Goal: Contribute content: Contribute content

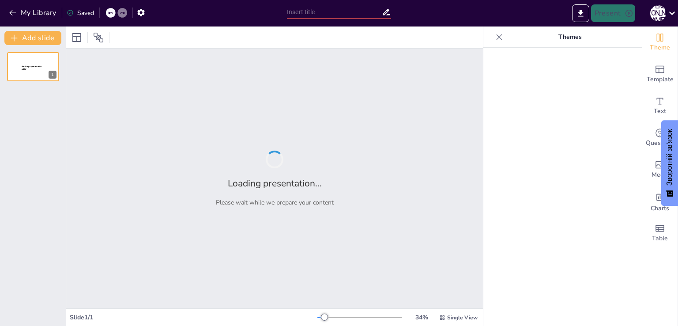
type input "Взаємозв'язок природничих наук та їх роль у житті людини"
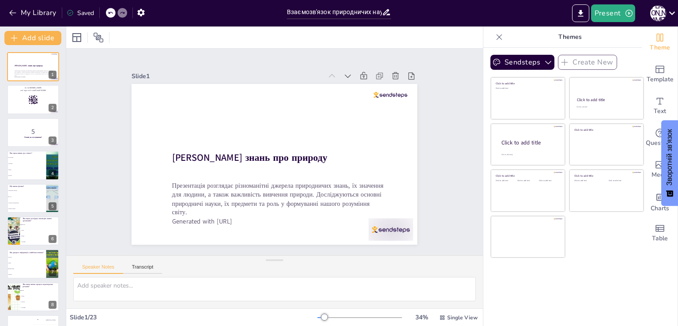
checkbox input "true"
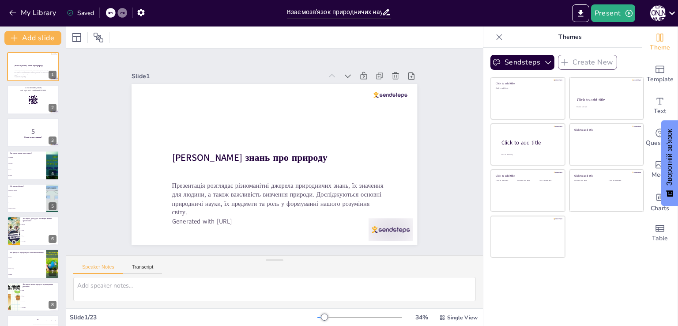
checkbox input "true"
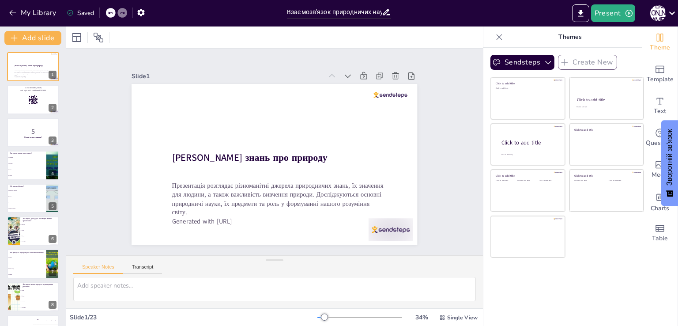
checkbox input "true"
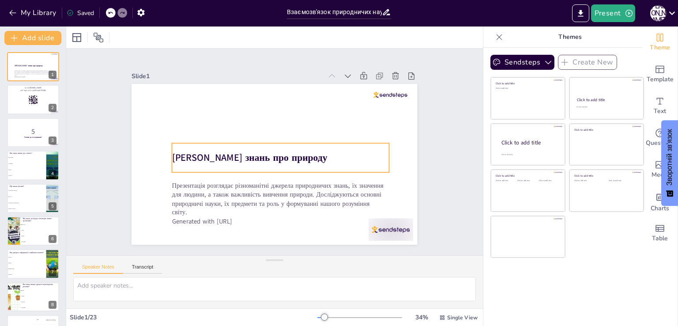
checkbox input "true"
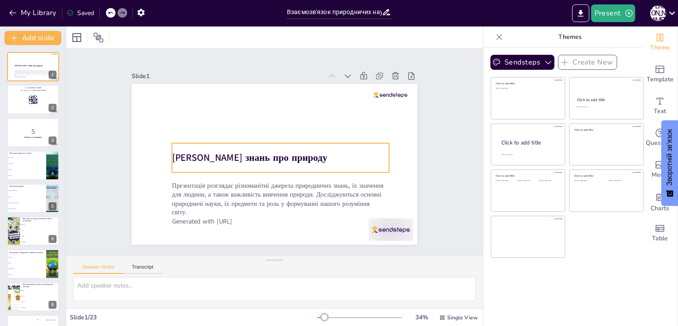
checkbox input "true"
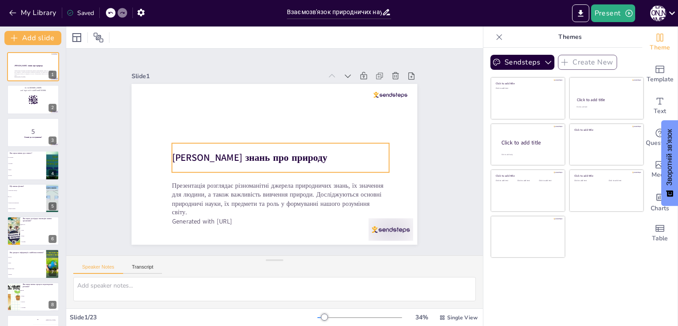
checkbox input "true"
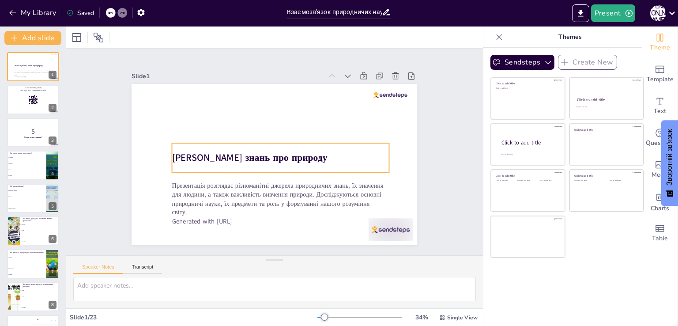
checkbox input "true"
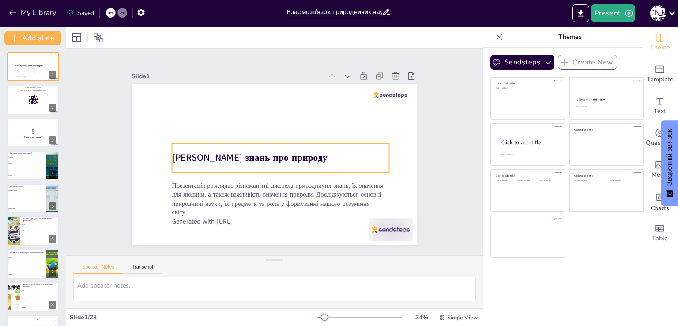
checkbox input "true"
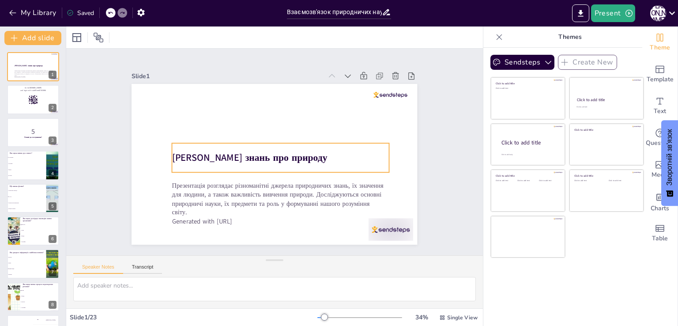
checkbox input "true"
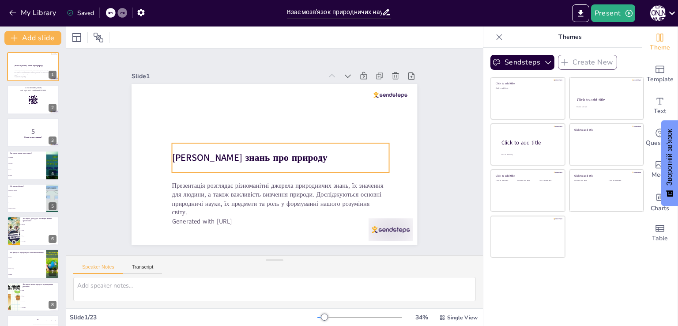
checkbox input "true"
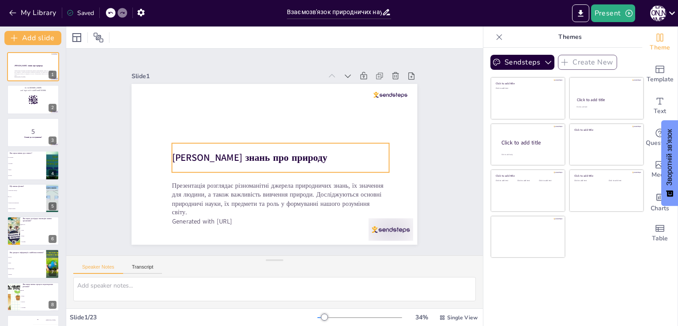
checkbox input "true"
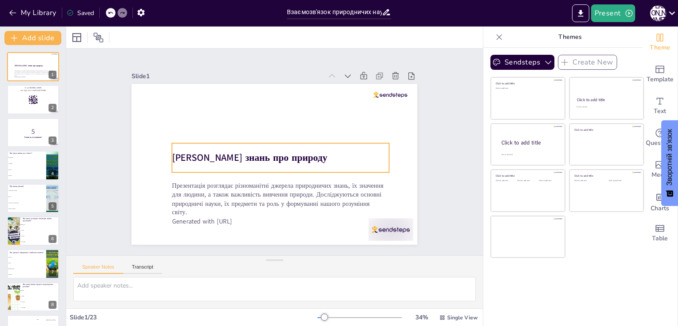
checkbox input "true"
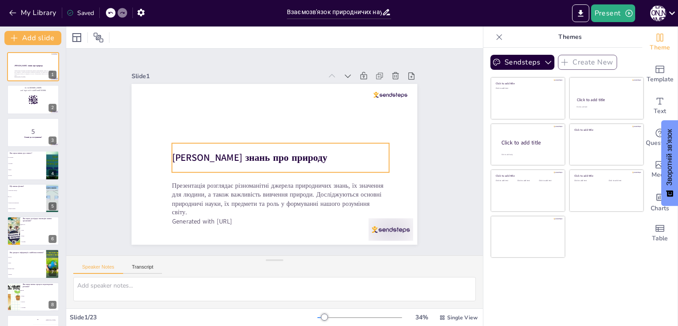
checkbox input "true"
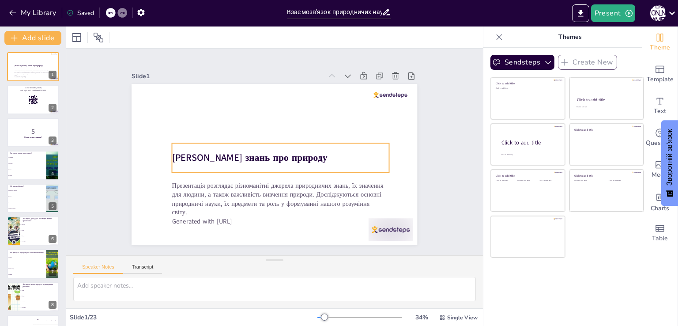
checkbox input "true"
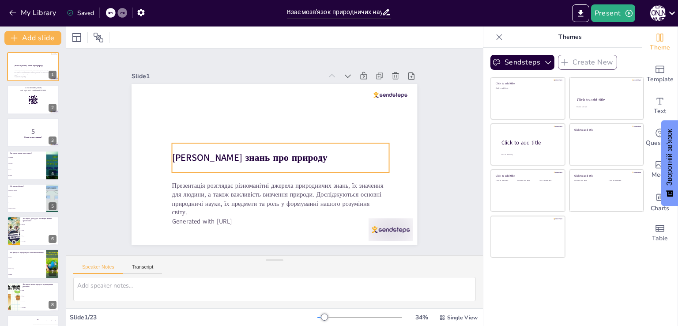
checkbox input "true"
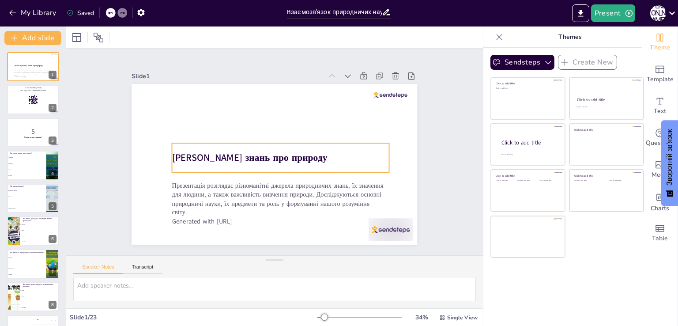
checkbox input "true"
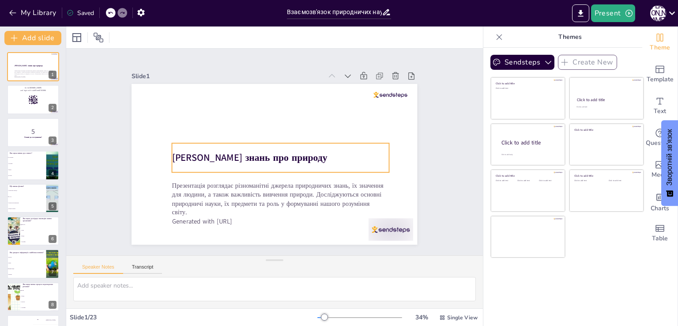
checkbox input "true"
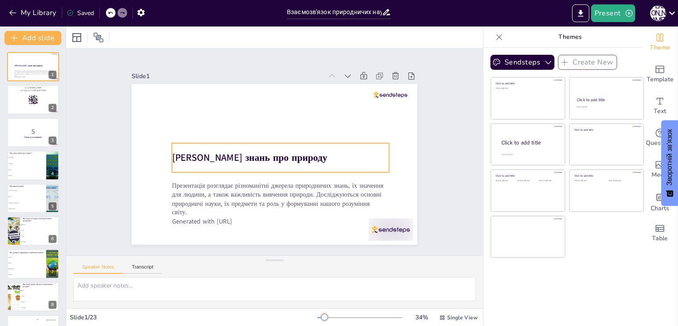
checkbox input "true"
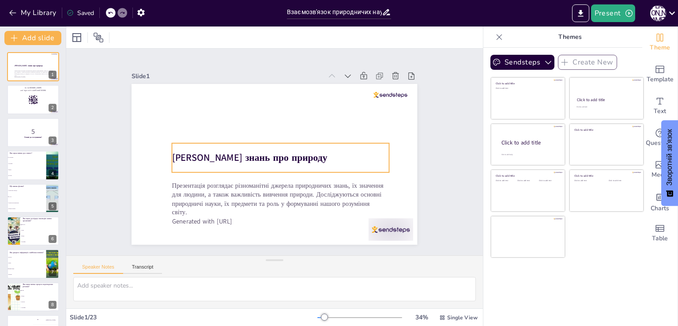
checkbox input "true"
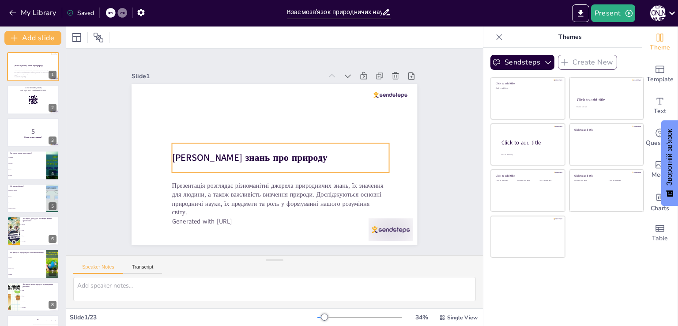
checkbox input "true"
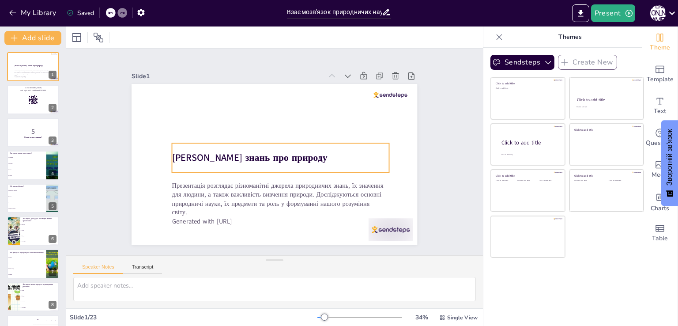
checkbox input "true"
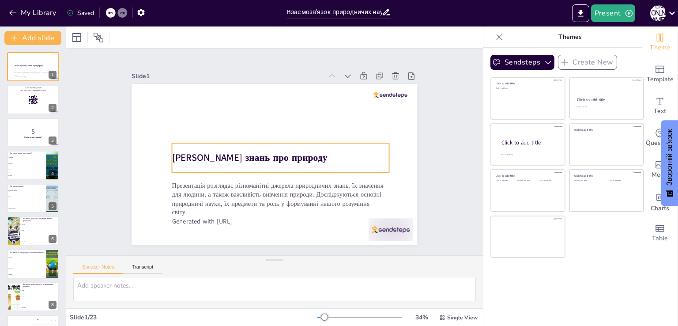
checkbox input "true"
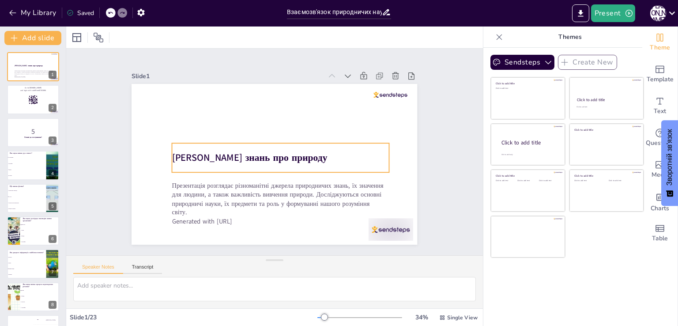
checkbox input "true"
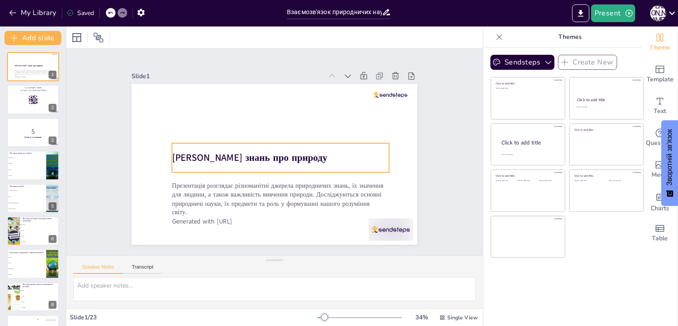
checkbox input "true"
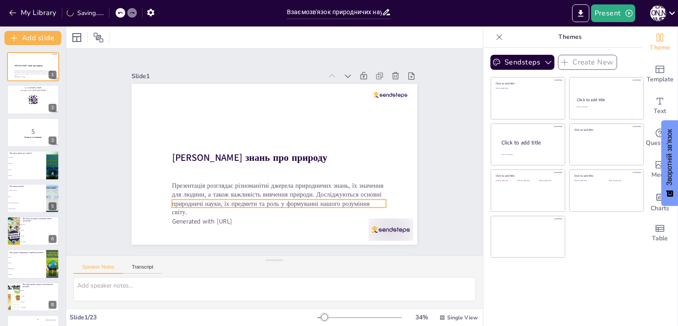
checkbox input "true"
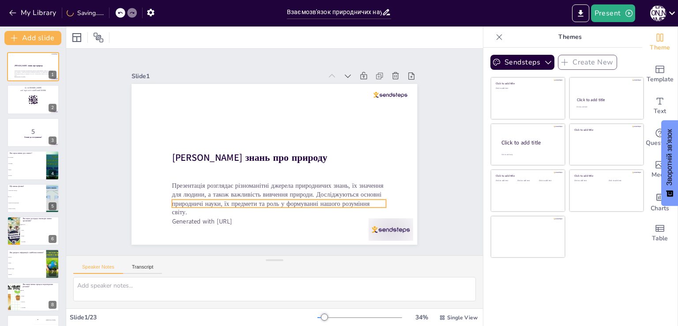
checkbox input "true"
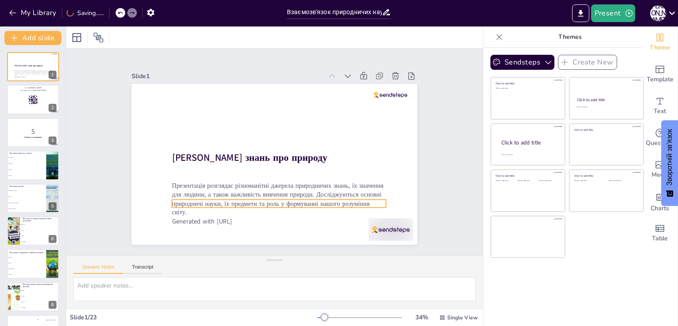
checkbox input "true"
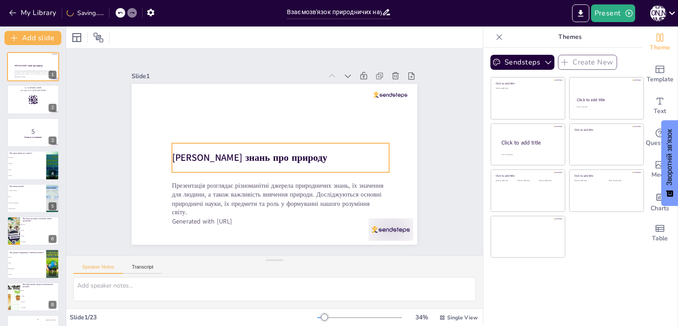
checkbox input "true"
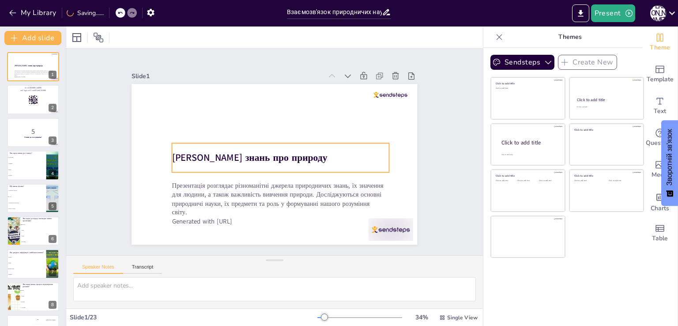
checkbox input "true"
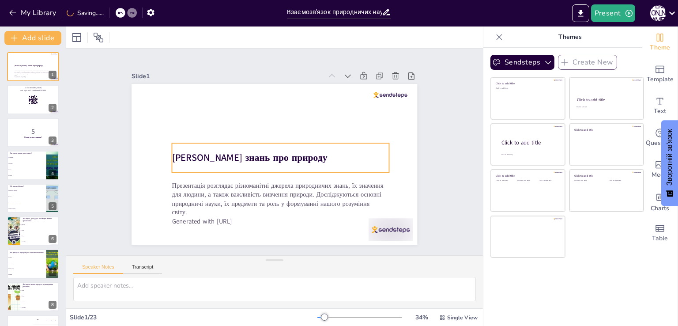
checkbox input "true"
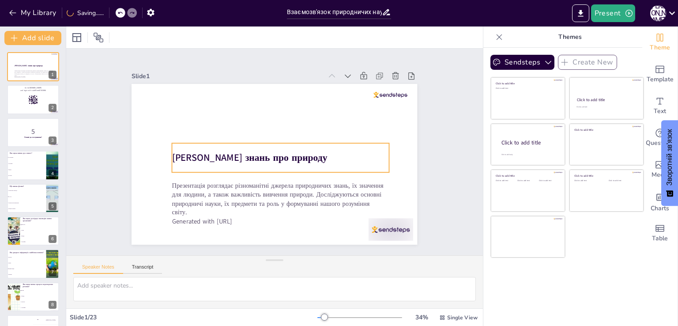
checkbox input "true"
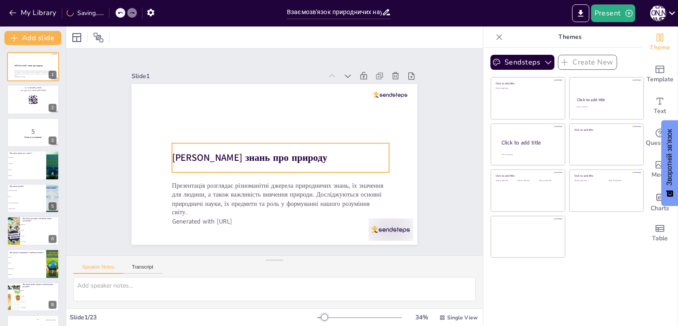
checkbox input "true"
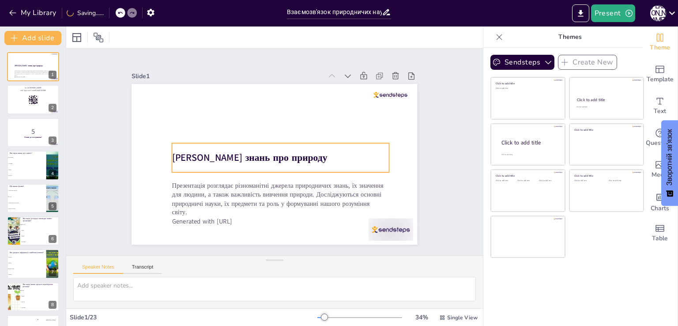
checkbox input "true"
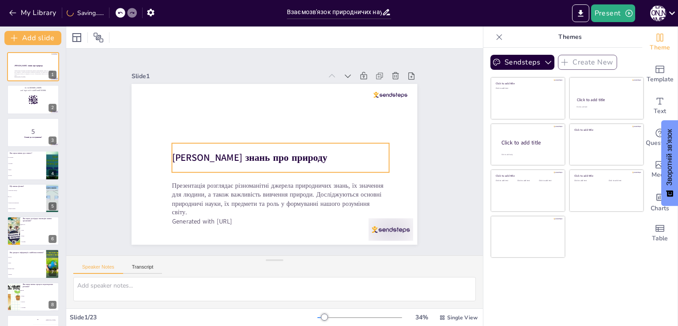
checkbox input "true"
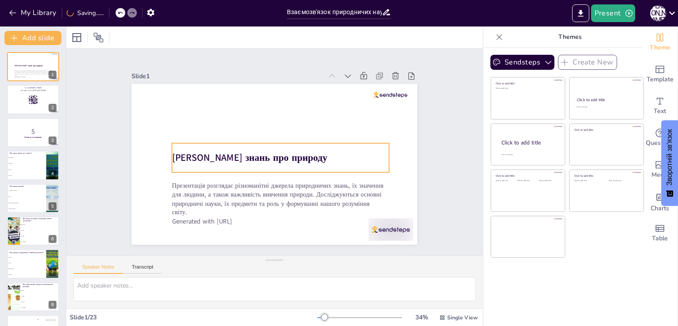
checkbox input "true"
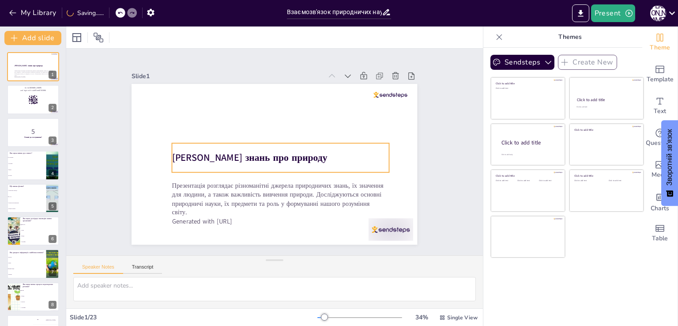
checkbox input "true"
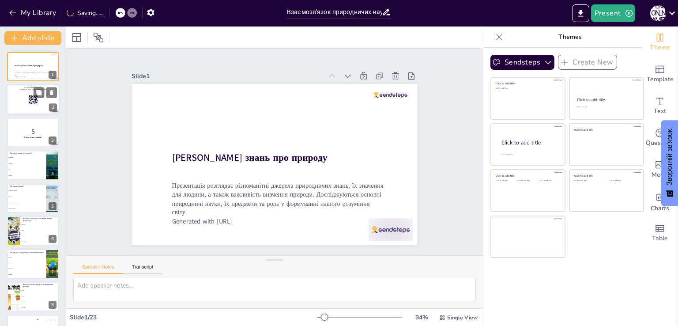
checkbox input "true"
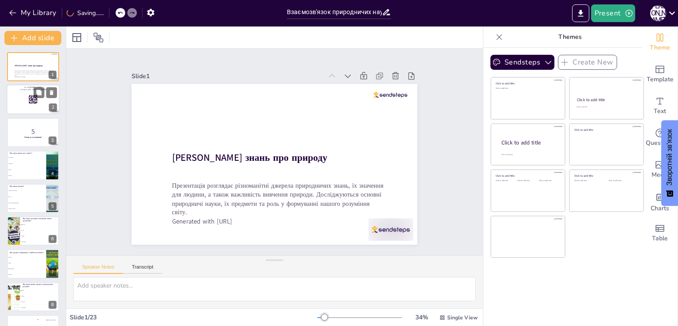
checkbox input "true"
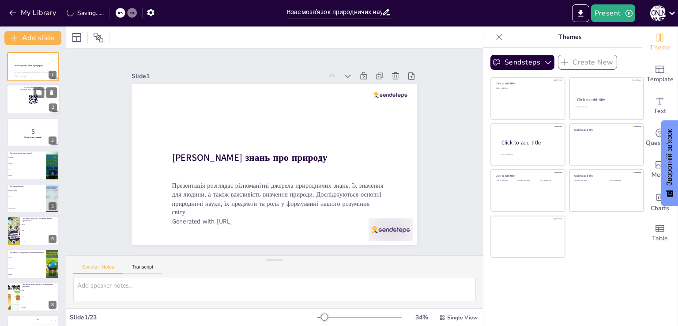
checkbox input "true"
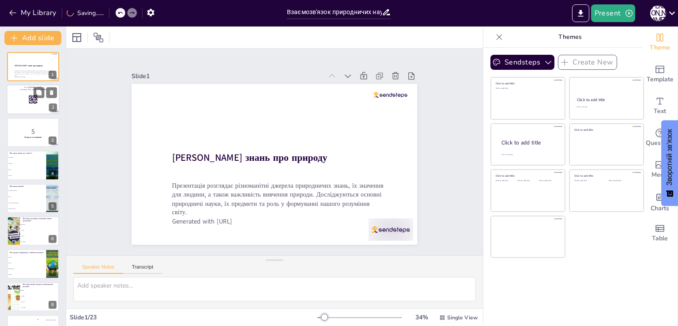
drag, startPoint x: 10, startPoint y: 101, endPoint x: 18, endPoint y: 102, distance: 7.6
click at [10, 101] on div at bounding box center [33, 100] width 53 height 30
checkbox input "true"
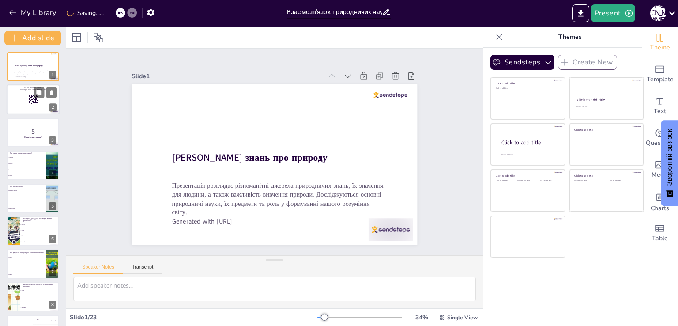
checkbox input "true"
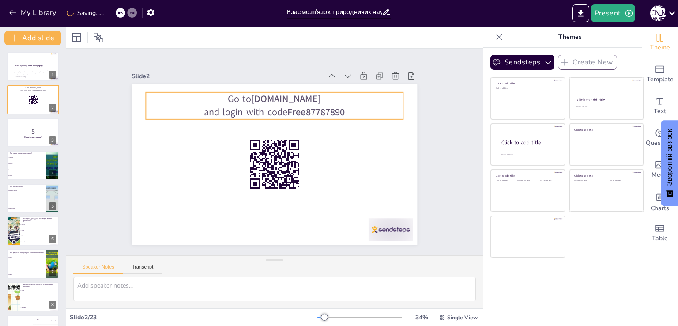
scroll to position [44, 0]
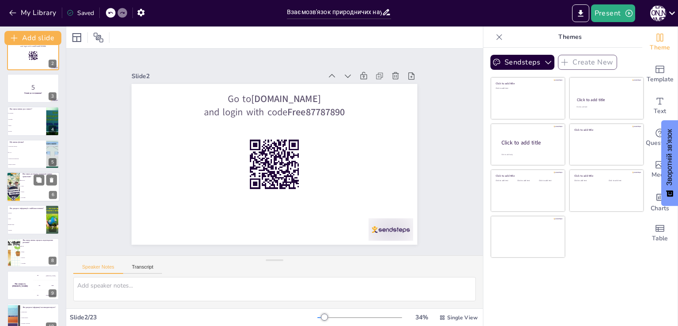
click at [37, 191] on span "Фізика" at bounding box center [40, 191] width 38 height 1
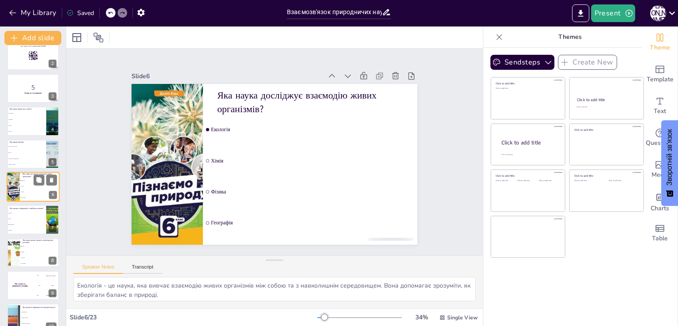
scroll to position [45, 0]
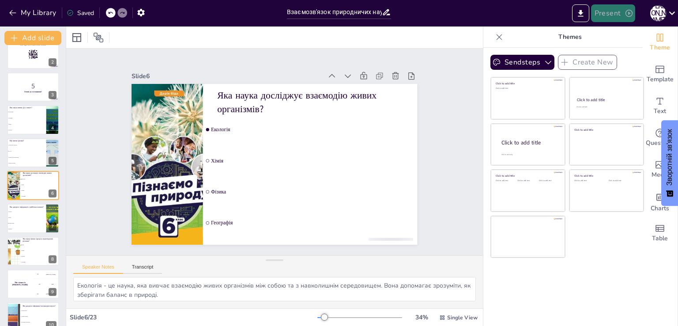
click at [614, 17] on button "Present" at bounding box center [613, 13] width 44 height 18
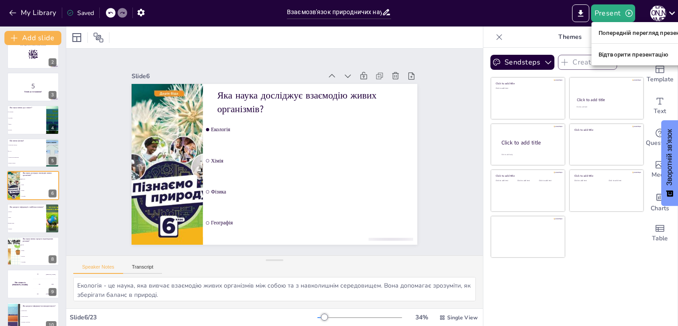
click at [614, 31] on font "Попередній перегляд презентації" at bounding box center [645, 33] width 94 height 7
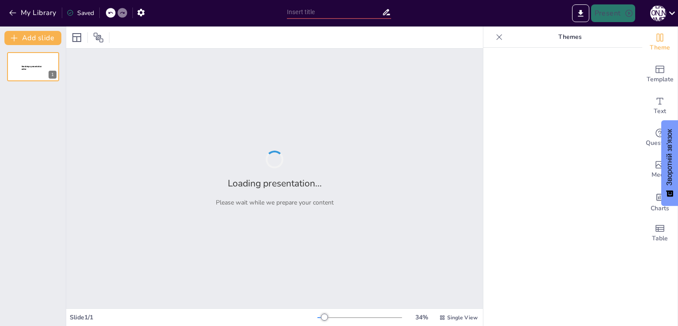
type input "Взаємозв'язок природничих наук та їх роль у житті людини"
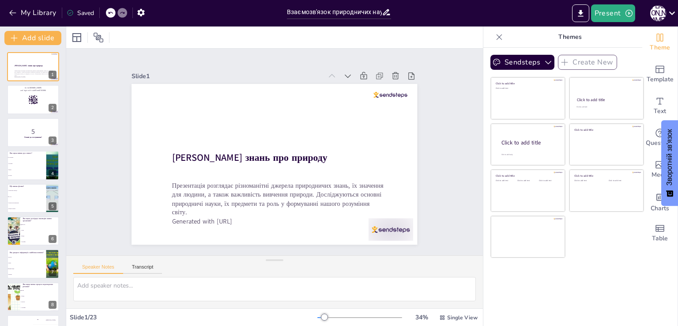
checkbox input "true"
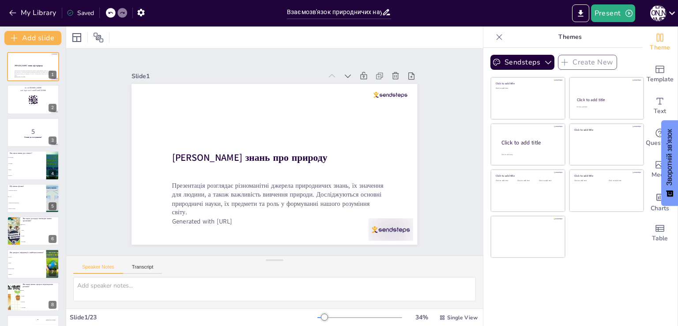
checkbox input "true"
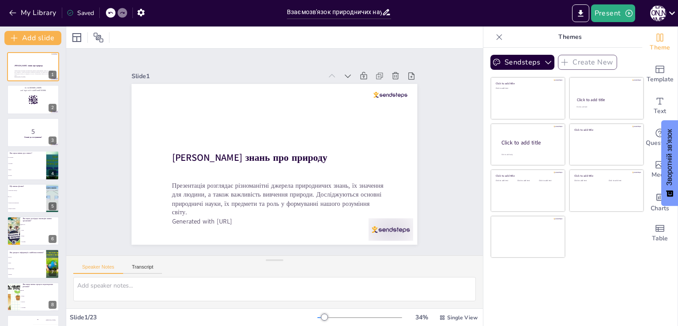
checkbox input "true"
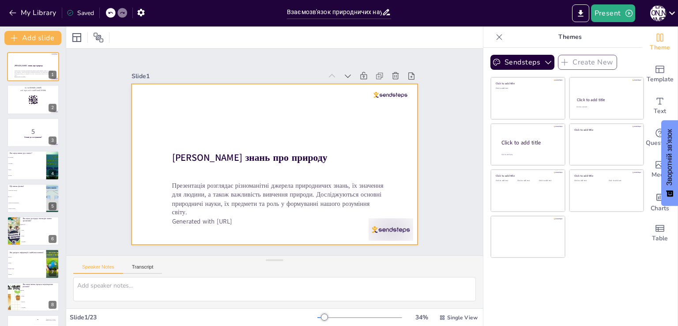
checkbox input "true"
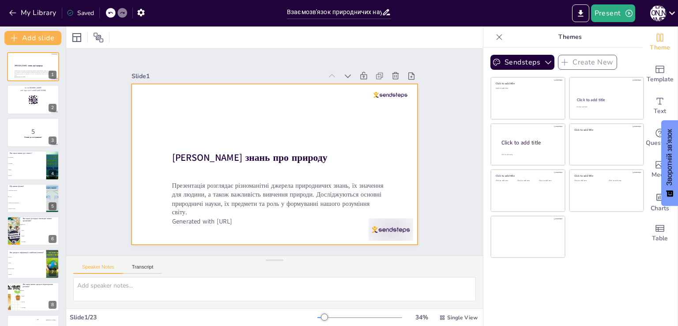
checkbox input "true"
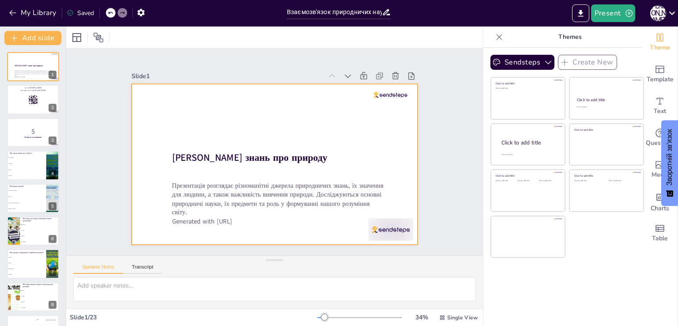
checkbox input "true"
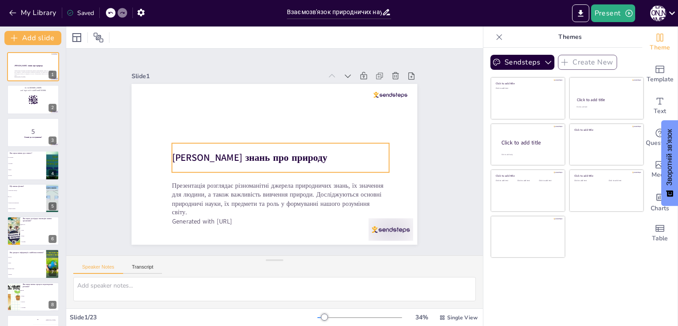
checkbox input "true"
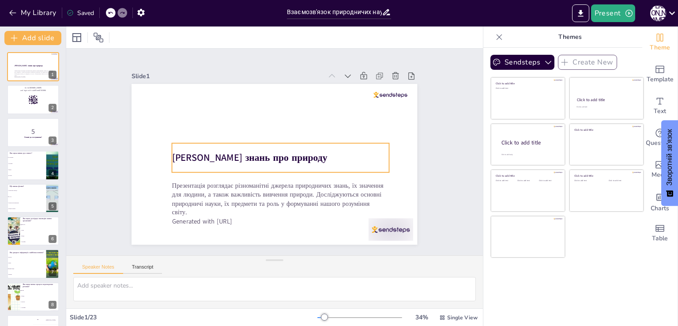
checkbox input "true"
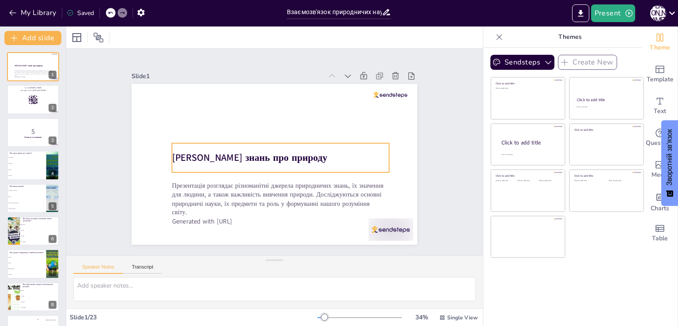
checkbox input "true"
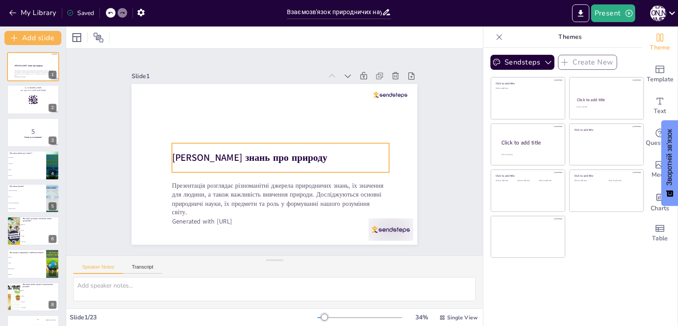
checkbox input "true"
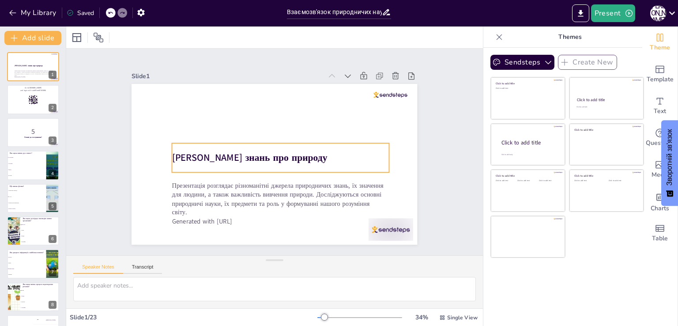
checkbox input "true"
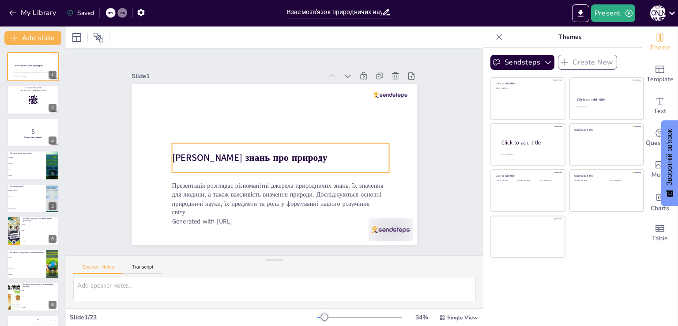
checkbox input "true"
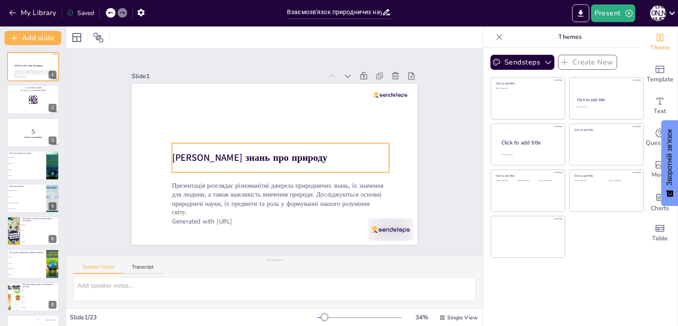
checkbox input "true"
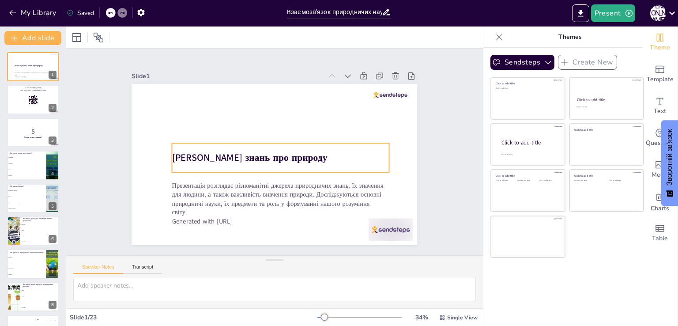
checkbox input "true"
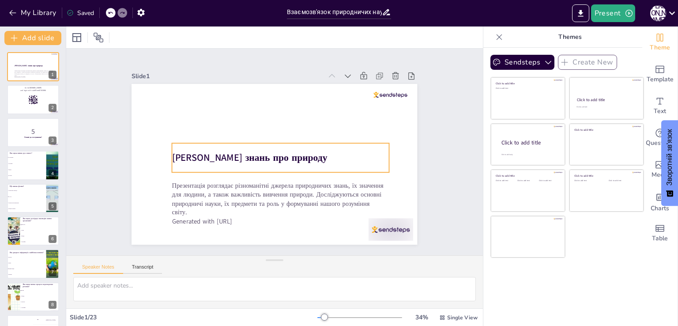
checkbox input "true"
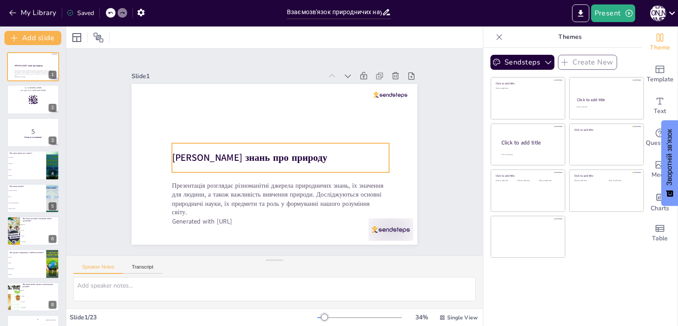
checkbox input "true"
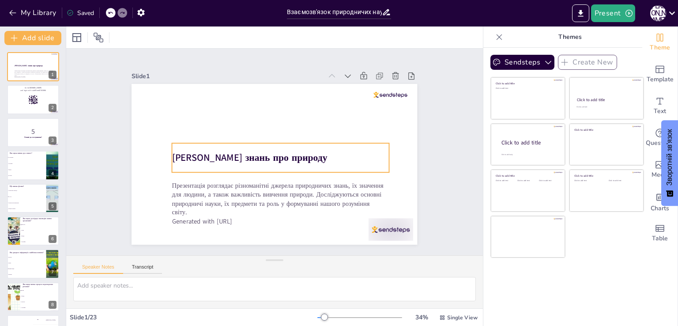
checkbox input "true"
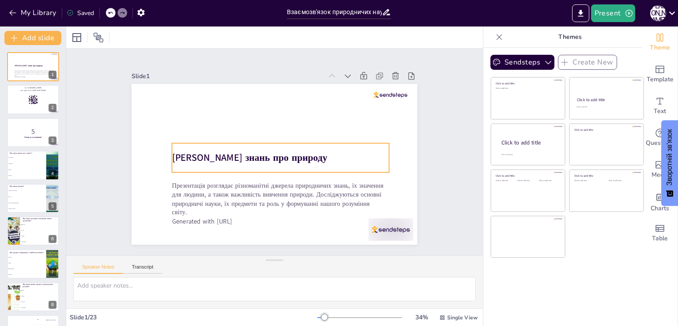
checkbox input "true"
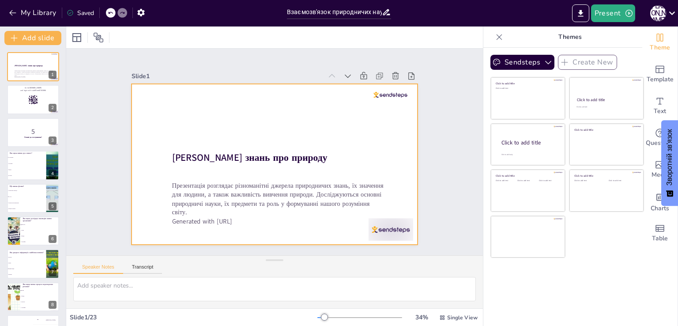
checkbox input "true"
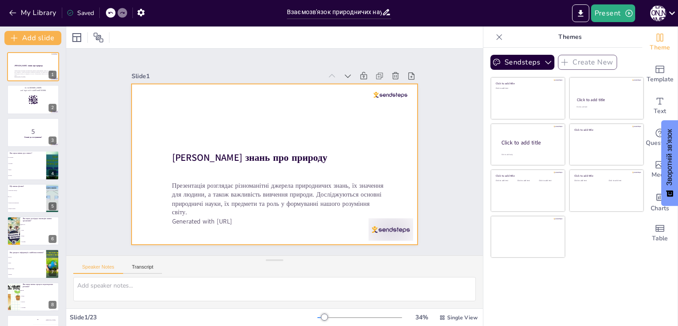
checkbox input "true"
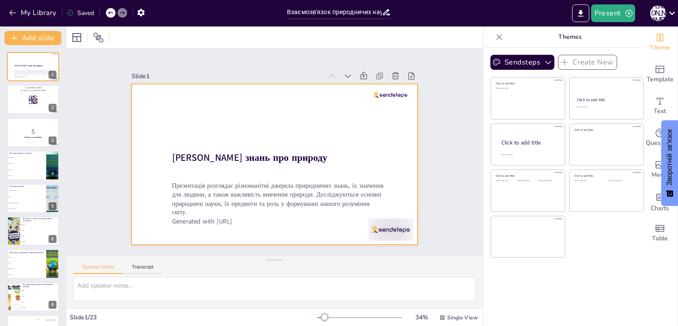
checkbox input "true"
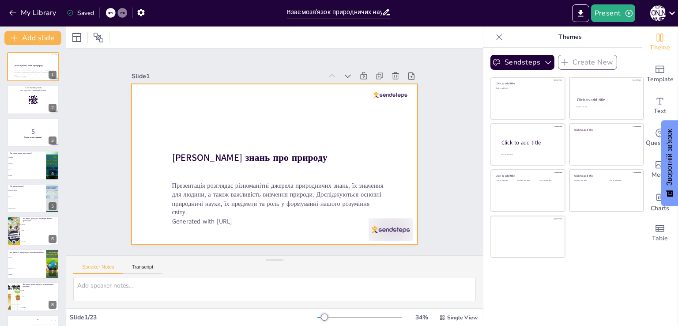
checkbox input "true"
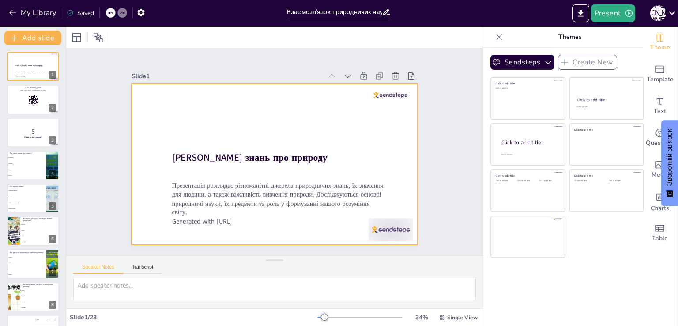
checkbox input "true"
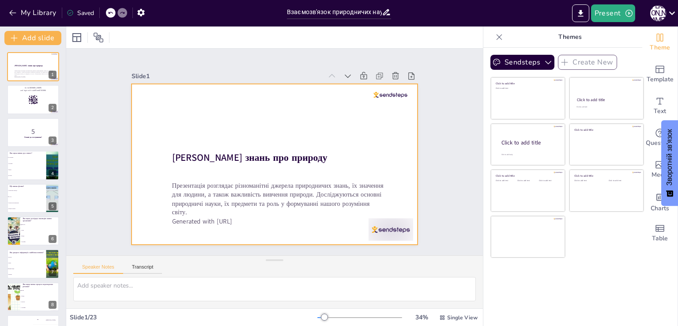
checkbox input "true"
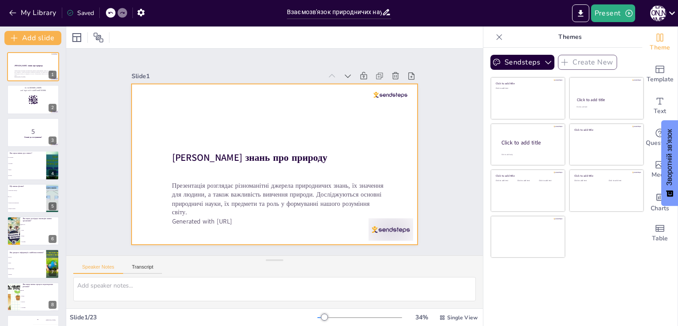
checkbox input "true"
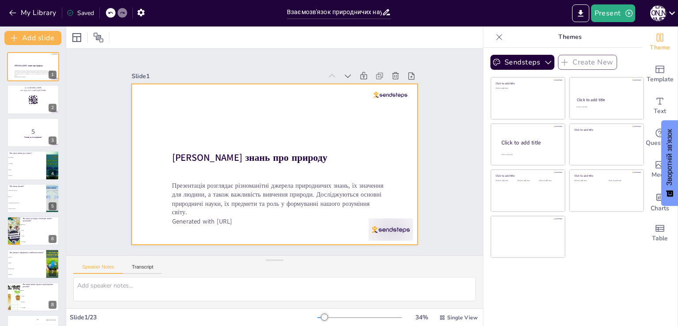
checkbox input "true"
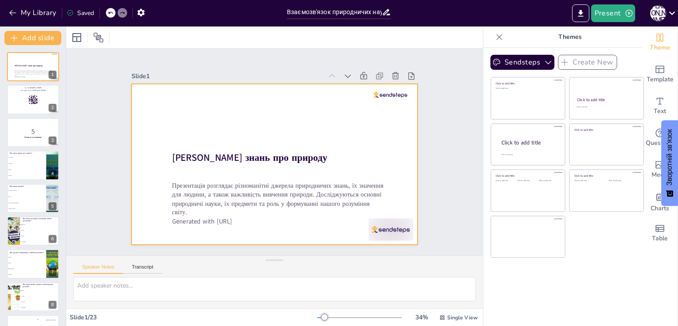
checkbox input "true"
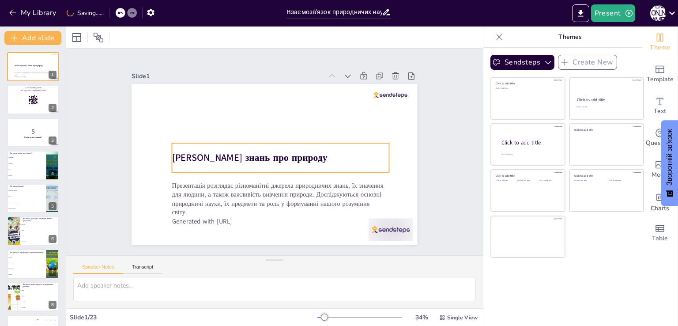
checkbox input "true"
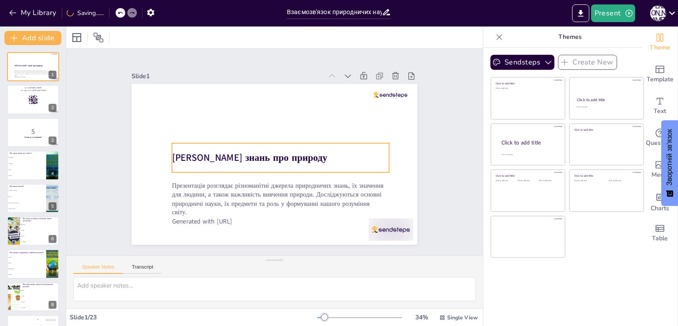
checkbox input "true"
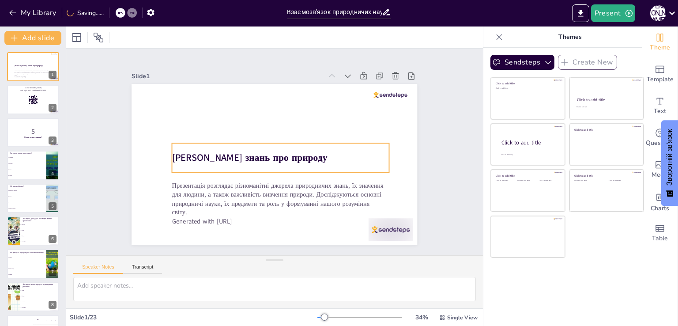
checkbox input "true"
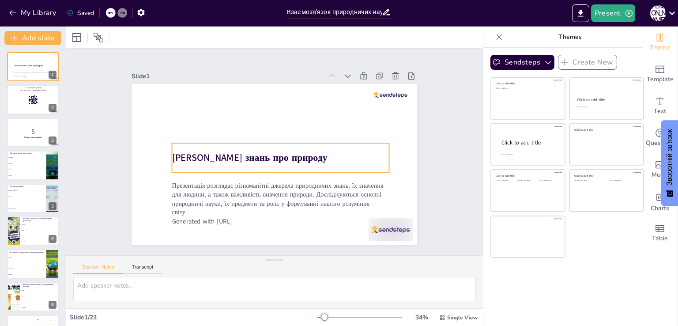
checkbox input "true"
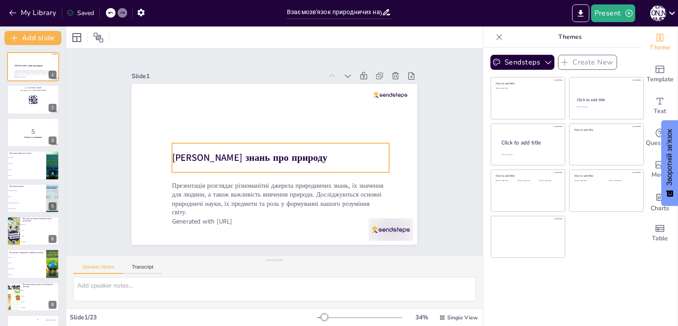
checkbox input "true"
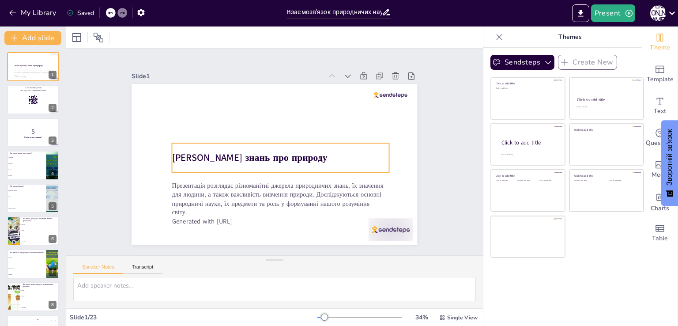
checkbox input "true"
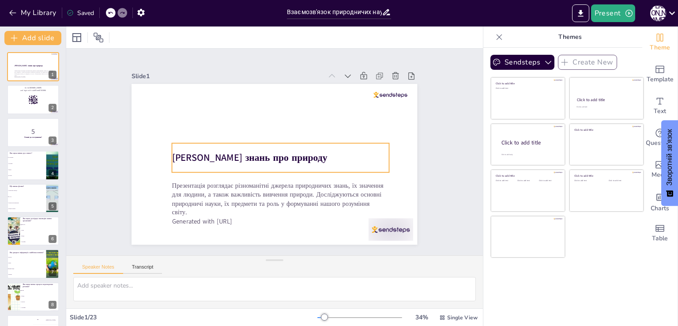
checkbox input "true"
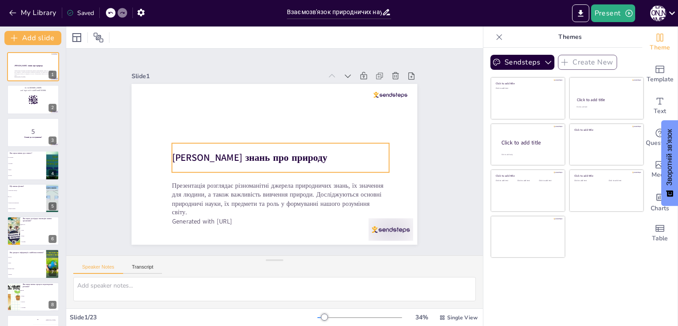
checkbox input "true"
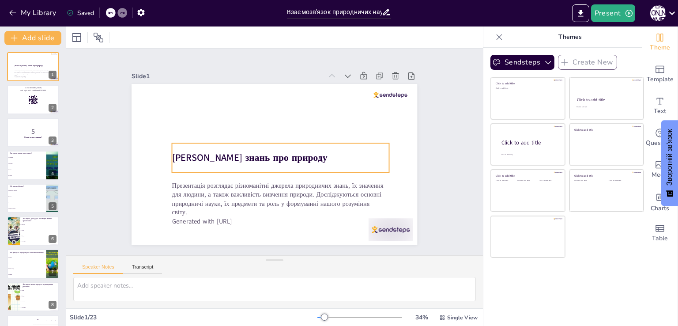
checkbox input "true"
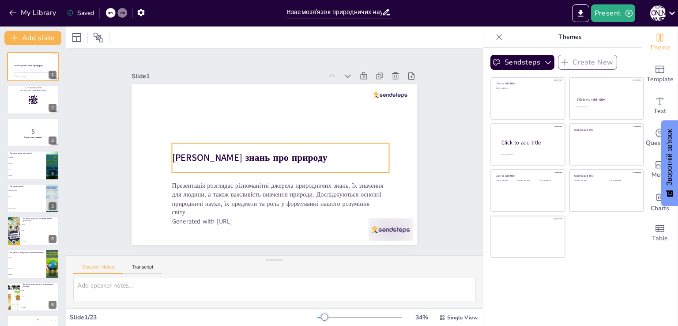
checkbox input "true"
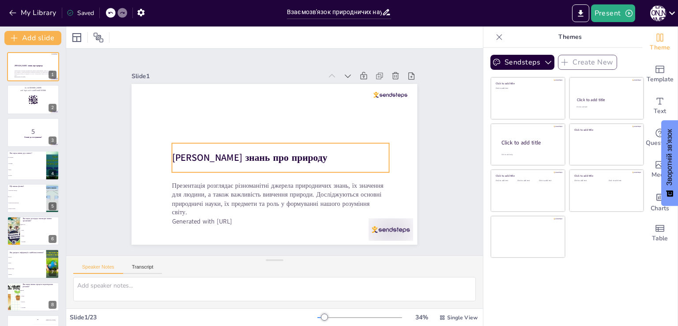
checkbox input "true"
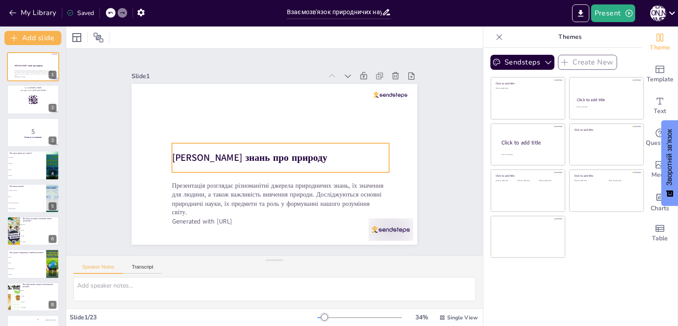
checkbox input "true"
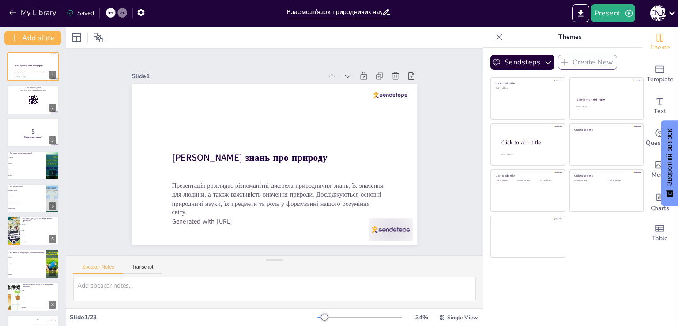
checkbox input "true"
click at [93, 37] on span "Edit" at bounding box center [87, 37] width 14 height 8
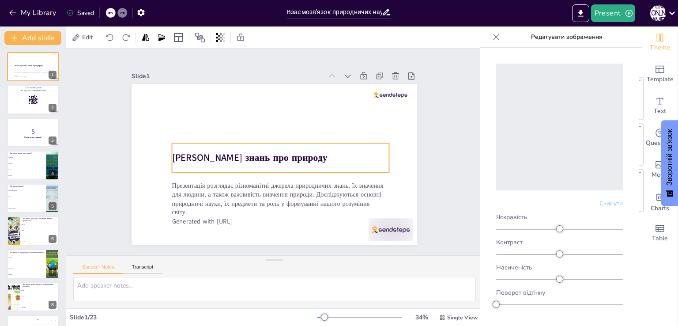
click at [342, 146] on div "[PERSON_NAME] знань про природу" at bounding box center [279, 158] width 219 height 52
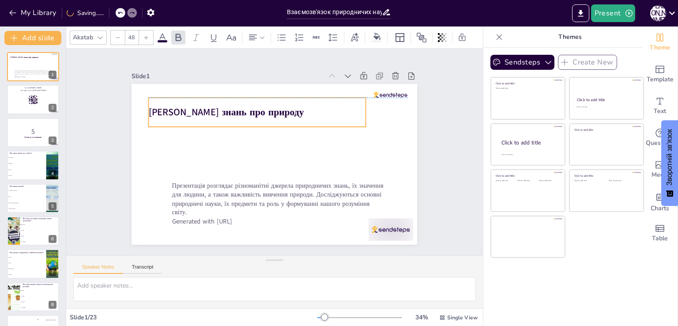
drag, startPoint x: 327, startPoint y: 156, endPoint x: 304, endPoint y: 109, distance: 51.9
click at [304, 109] on p "[PERSON_NAME] знань про природу" at bounding box center [261, 111] width 217 height 36
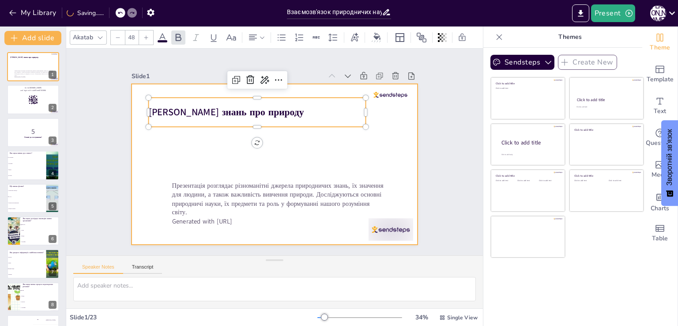
click at [326, 166] on div at bounding box center [273, 164] width 301 height 190
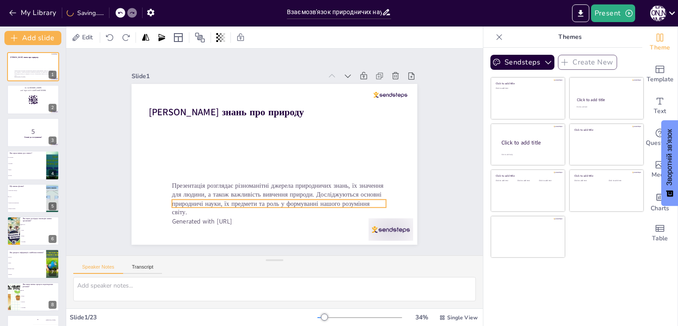
click at [324, 181] on p "Презентація розглядає різноманітні джерела природничих знань, їх значення для л…" at bounding box center [279, 199] width 214 height 36
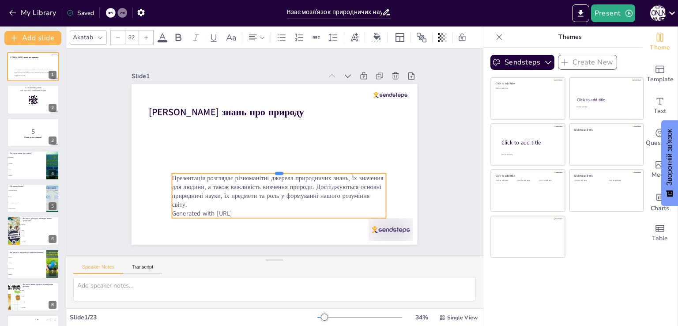
drag, startPoint x: 274, startPoint y: 195, endPoint x: 269, endPoint y: 169, distance: 26.4
click at [269, 169] on div at bounding box center [273, 170] width 206 height 73
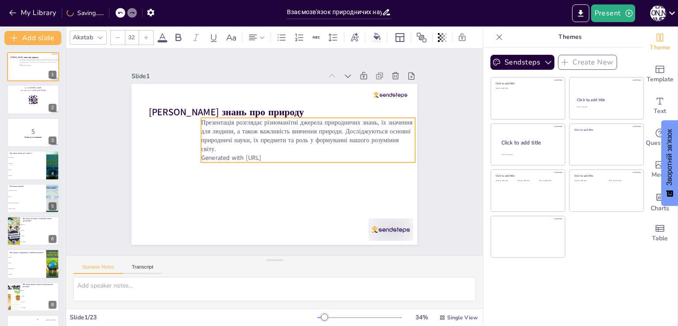
drag, startPoint x: 282, startPoint y: 190, endPoint x: 311, endPoint y: 135, distance: 62.8
click at [311, 135] on p "Презентація розглядає різноманітні джерела природничих знань, їх значення для л…" at bounding box center [308, 136] width 214 height 36
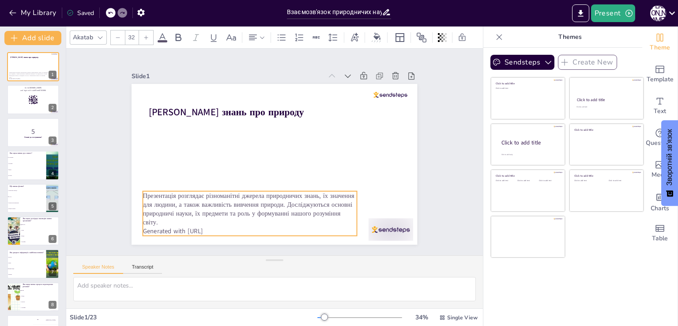
drag, startPoint x: 311, startPoint y: 135, endPoint x: 253, endPoint y: 208, distance: 93.6
click at [253, 208] on p "Презентація розглядає різноманітні джерела природничих знань, їх значення для л…" at bounding box center [244, 206] width 216 height 58
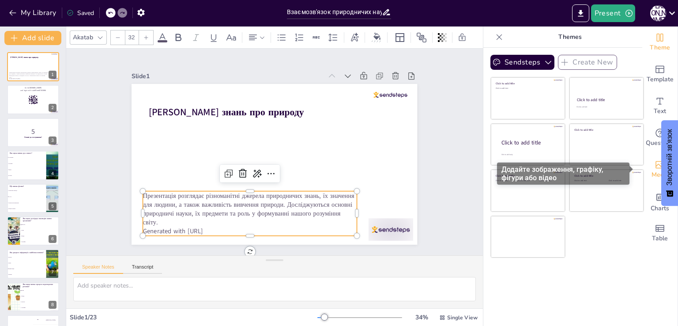
click at [651, 175] on span "Media" at bounding box center [659, 175] width 17 height 10
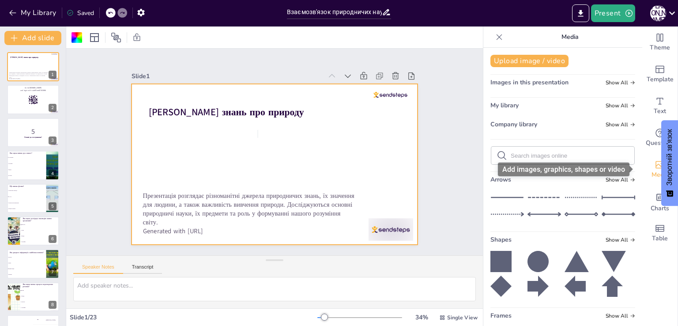
click at [654, 162] on icon "Add images, graphics, shapes or video" at bounding box center [659, 164] width 11 height 11
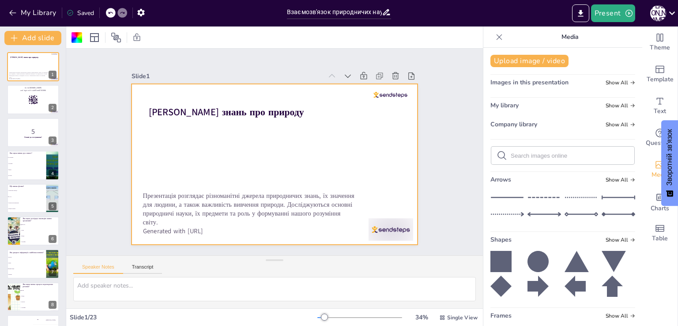
click at [530, 153] on input "text" at bounding box center [569, 155] width 118 height 7
click at [496, 150] on icon at bounding box center [501, 155] width 11 height 11
click at [496, 154] on icon at bounding box center [501, 155] width 11 height 11
click at [496, 156] on icon at bounding box center [501, 155] width 11 height 11
click at [530, 151] on form at bounding box center [569, 155] width 118 height 8
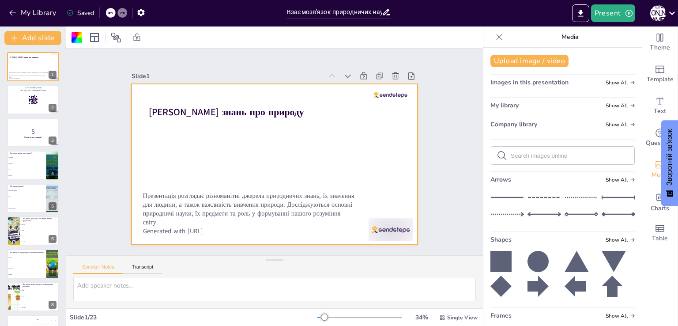
click at [523, 158] on input "text" at bounding box center [569, 155] width 118 height 7
click at [499, 157] on icon at bounding box center [501, 155] width 11 height 11
click at [496, 154] on icon at bounding box center [501, 155] width 11 height 11
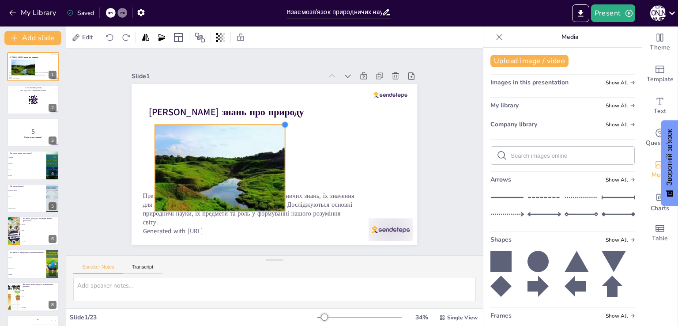
drag, startPoint x: 341, startPoint y: 79, endPoint x: 274, endPoint y: 121, distance: 79.8
click at [274, 121] on div "Джерела знань про природу Презентація розглядає різноманітні джерела природничи…" at bounding box center [273, 164] width 301 height 190
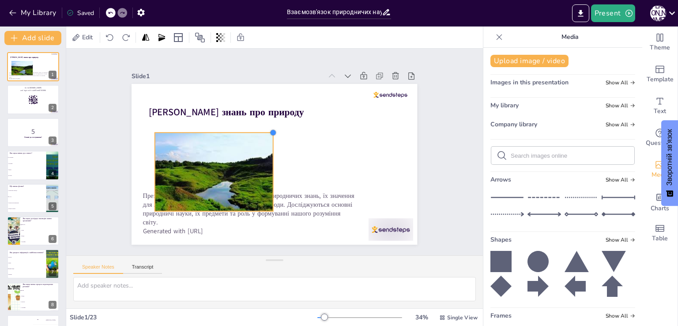
drag, startPoint x: 279, startPoint y: 122, endPoint x: 258, endPoint y: 132, distance: 22.9
click at [258, 132] on div "Джерела знань про природу Презентація розглядає різноманітні джерела природничи…" at bounding box center [273, 164] width 285 height 161
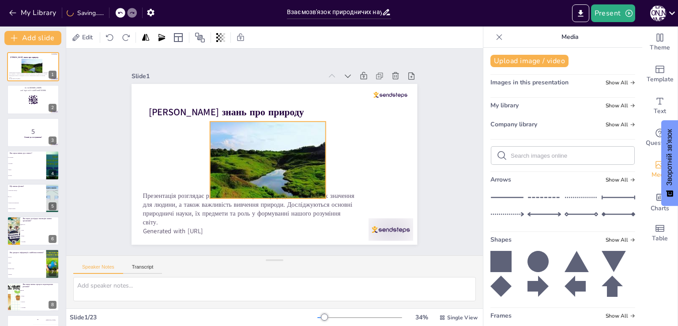
drag, startPoint x: 220, startPoint y: 162, endPoint x: 275, endPoint y: 149, distance: 56.6
click at [275, 149] on div at bounding box center [267, 159] width 123 height 89
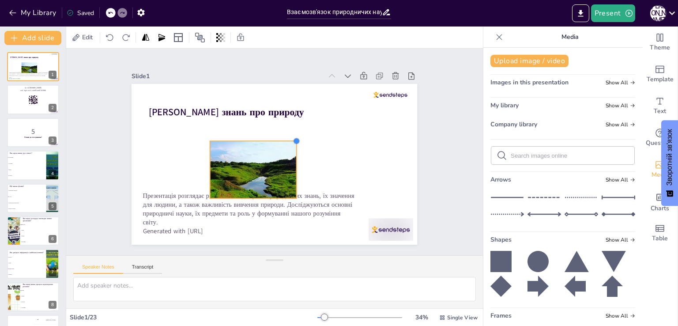
drag, startPoint x: 318, startPoint y: 118, endPoint x: 275, endPoint y: 137, distance: 47.0
click at [275, 137] on div "Джерела знань про природу Презентація розглядає різноманітні джерела природничи…" at bounding box center [273, 163] width 301 height 189
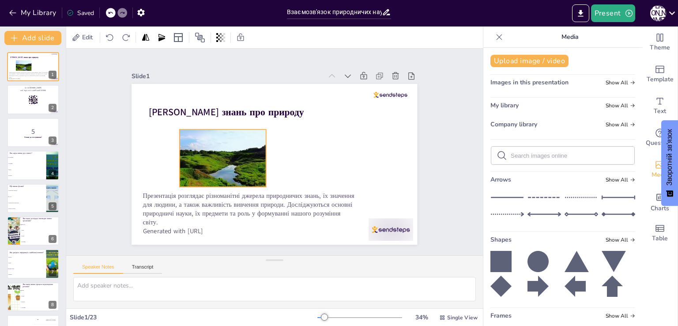
drag, startPoint x: 267, startPoint y: 162, endPoint x: 219, endPoint y: 149, distance: 49.9
click at [227, 149] on div at bounding box center [222, 153] width 92 height 66
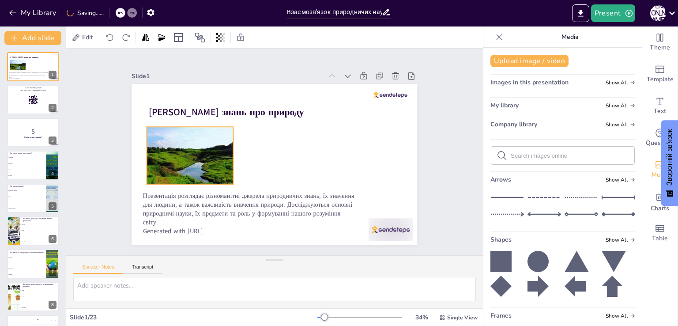
drag, startPoint x: 221, startPoint y: 149, endPoint x: 198, endPoint y: 150, distance: 23.8
click at [198, 150] on div at bounding box center [190, 155] width 86 height 57
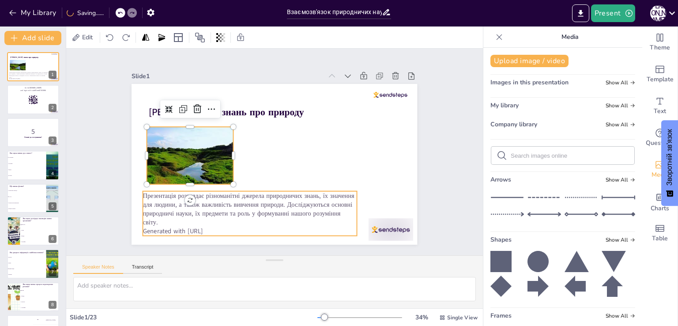
click at [199, 202] on p "Презентація розглядає різноманітні джерела природничих знань, їх значення для л…" at bounding box center [250, 209] width 214 height 36
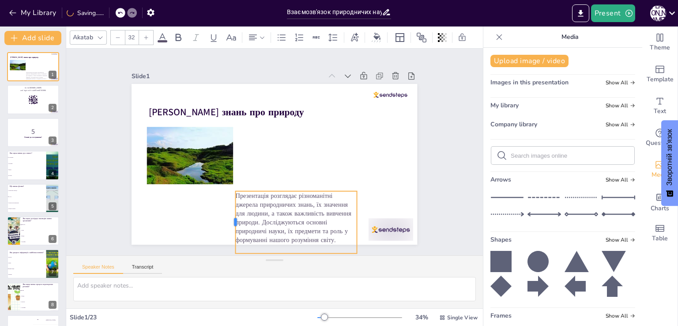
drag, startPoint x: 135, startPoint y: 210, endPoint x: 228, endPoint y: 213, distance: 92.7
click at [229, 213] on div at bounding box center [232, 222] width 7 height 62
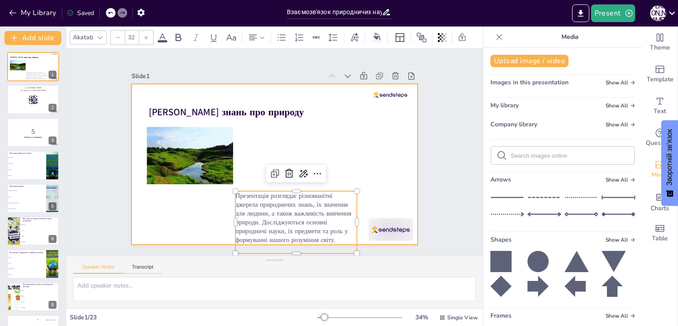
click at [184, 200] on div at bounding box center [273, 164] width 301 height 190
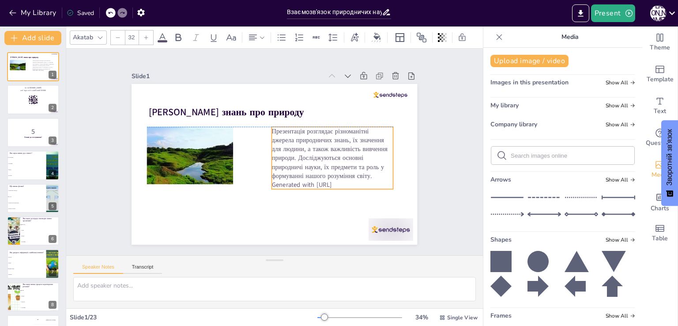
drag, startPoint x: 275, startPoint y: 213, endPoint x: 311, endPoint y: 149, distance: 73.5
click at [311, 149] on p "Презентація розглядає різноманітні джерела природничих знань, їх значення для л…" at bounding box center [332, 153] width 121 height 53
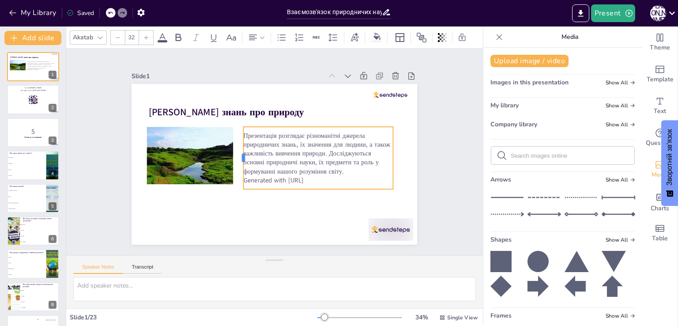
drag, startPoint x: 264, startPoint y: 152, endPoint x: 236, endPoint y: 147, distance: 28.7
click at [236, 147] on div at bounding box center [240, 154] width 14 height 63
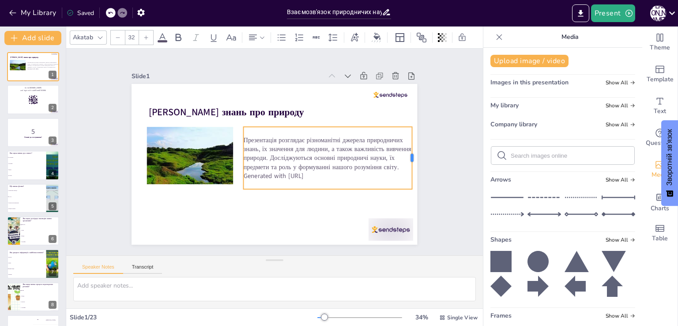
drag, startPoint x: 389, startPoint y: 152, endPoint x: 408, endPoint y: 152, distance: 19.0
click at [408, 152] on div at bounding box center [414, 172] width 14 height 63
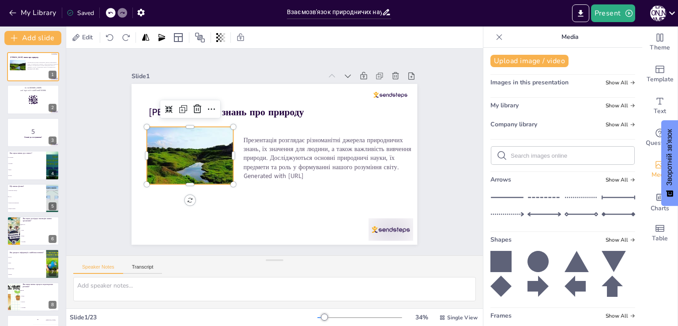
click at [196, 157] on div at bounding box center [190, 155] width 86 height 57
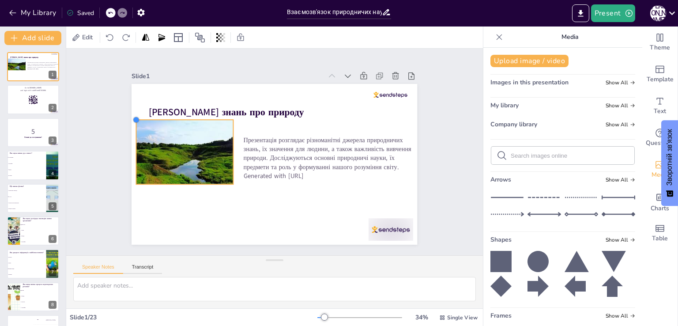
drag, startPoint x: 141, startPoint y: 122, endPoint x: 137, endPoint y: 114, distance: 8.7
click at [137, 114] on div "Джерела знань про природу Презентація розглядає різноманітні джерела природничи…" at bounding box center [273, 164] width 301 height 190
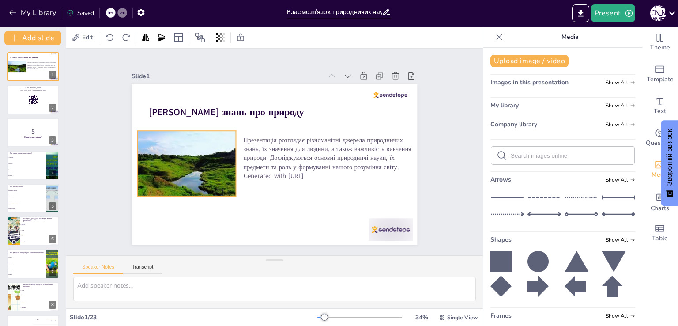
drag, startPoint x: 194, startPoint y: 156, endPoint x: 197, endPoint y: 168, distance: 12.2
click at [197, 168] on div at bounding box center [187, 163] width 98 height 65
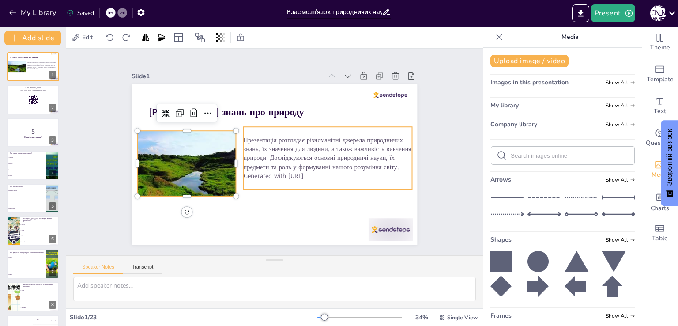
click at [396, 172] on p "Generated with Sendsteps.ai" at bounding box center [325, 181] width 169 height 26
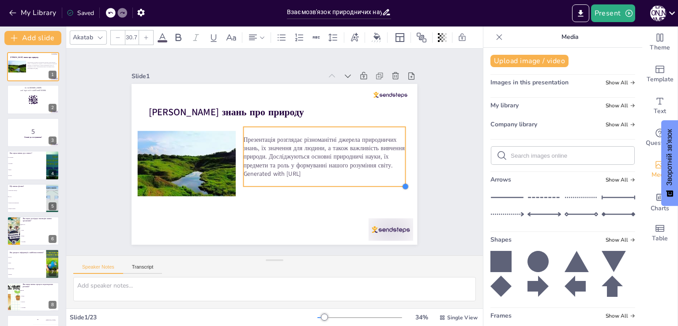
drag, startPoint x: 405, startPoint y: 183, endPoint x: 398, endPoint y: 178, distance: 8.2
click at [398, 178] on div "Джерела знань про природу Презентація розглядає різноманітні джерела природничи…" at bounding box center [273, 164] width 301 height 190
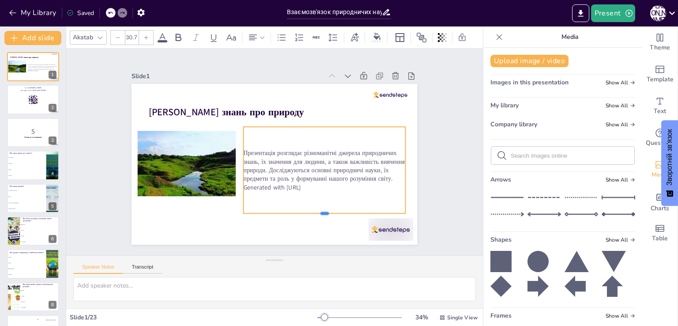
drag, startPoint x: 319, startPoint y: 184, endPoint x: 317, endPoint y: 211, distance: 27.0
click at [317, 211] on div at bounding box center [316, 222] width 161 height 24
drag, startPoint x: 318, startPoint y: 123, endPoint x: 319, endPoint y: 118, distance: 5.0
click at [319, 118] on div at bounding box center [327, 124] width 161 height 24
click at [254, 34] on icon at bounding box center [253, 37] width 11 height 11
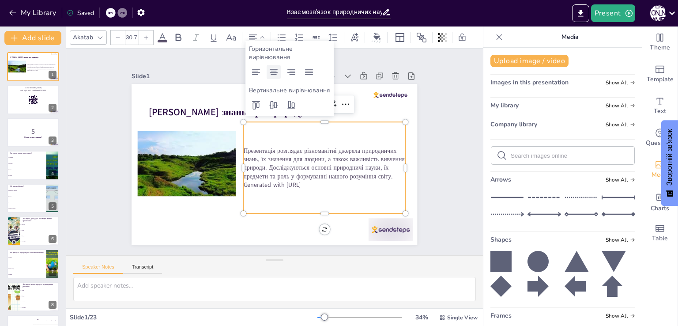
click at [275, 70] on icon at bounding box center [273, 72] width 11 height 11
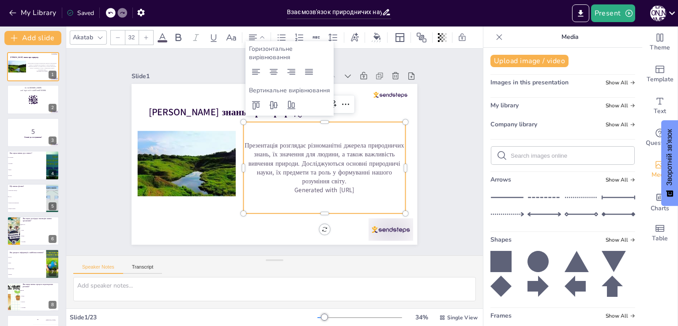
click at [431, 195] on div "Slide 1 Джерела знань про природу Презентація розглядає різноманітні джерела пр…" at bounding box center [274, 151] width 353 height 219
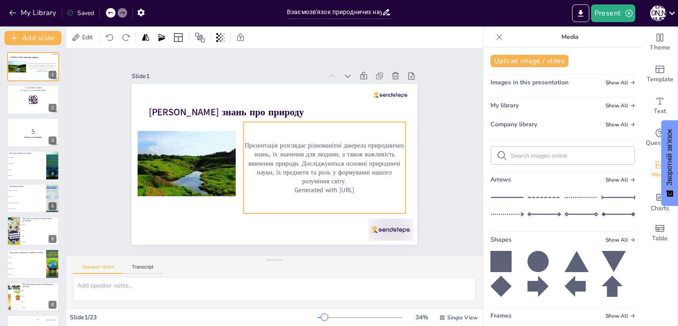
click at [362, 180] on p "Презентація розглядає різноманітні джерела природничих знань, їх значення для л…" at bounding box center [322, 168] width 165 height 61
click at [362, 186] on p "Generated with Sendsteps.ai" at bounding box center [322, 195] width 162 height 26
click at [362, 187] on p "Generated with Sendsteps.ai" at bounding box center [322, 195] width 162 height 26
click at [362, 188] on p "Generated with Sendsteps.ai" at bounding box center [322, 195] width 162 height 26
click at [362, 185] on p "Generated with Sendsteps.ai" at bounding box center [322, 195] width 162 height 26
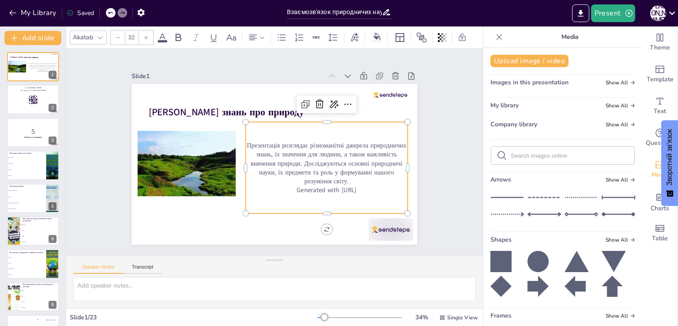
click at [362, 185] on p "Generated with Sendsteps.ai" at bounding box center [322, 195] width 162 height 26
drag, startPoint x: 359, startPoint y: 186, endPoint x: 282, endPoint y: 184, distance: 77.2
click at [282, 185] on p "Generated with Sendsteps.ai" at bounding box center [327, 189] width 162 height 9
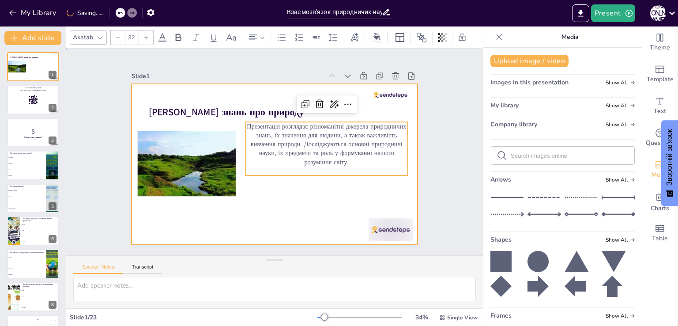
click at [267, 203] on div at bounding box center [273, 163] width 300 height 189
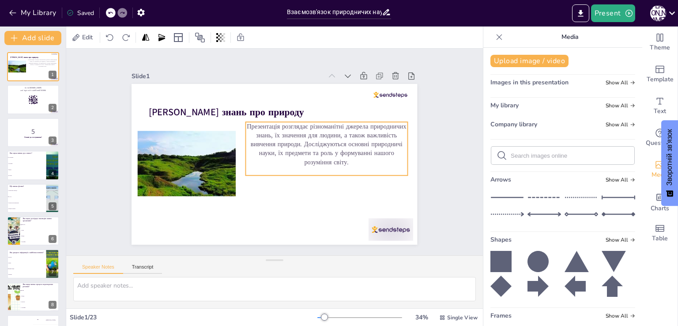
click at [291, 143] on p "Презентація розглядає різноманітні джерела природничих знань, їх значення для л…" at bounding box center [326, 149] width 165 height 61
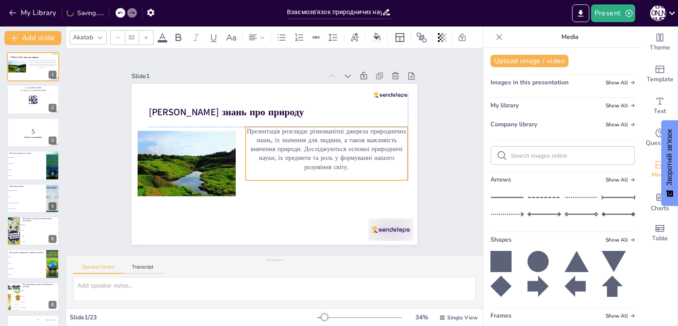
drag, startPoint x: 279, startPoint y: 141, endPoint x: 278, endPoint y: 146, distance: 5.0
click at [278, 146] on p "Презентація розглядає різноманітні джерела природничих знань, їх значення для л…" at bounding box center [327, 149] width 162 height 45
click at [242, 126] on div at bounding box center [245, 126] width 7 height 7
click at [244, 127] on p "Презентація розглядає різноманітні джерела природничих знань, їх значення для л…" at bounding box center [326, 154] width 165 height 61
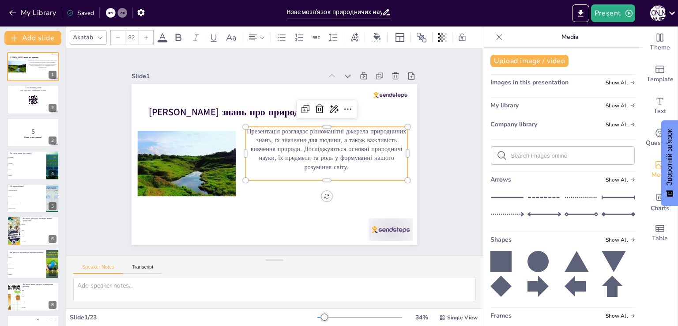
click at [244, 127] on p "Презентація розглядає різноманітні джерела природничих знань, їх значення для л…" at bounding box center [326, 154] width 165 height 61
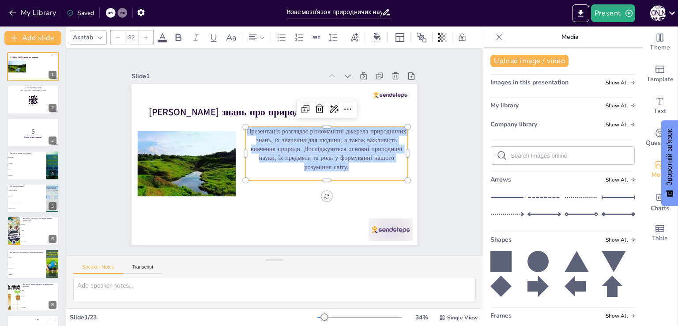
drag, startPoint x: 241, startPoint y: 128, endPoint x: 360, endPoint y: 167, distance: 125.3
click at [360, 167] on p "Презентація розглядає різноманітні джерела природничих знань, їх значення для л…" at bounding box center [326, 154] width 165 height 61
click at [177, 35] on icon at bounding box center [178, 37] width 11 height 11
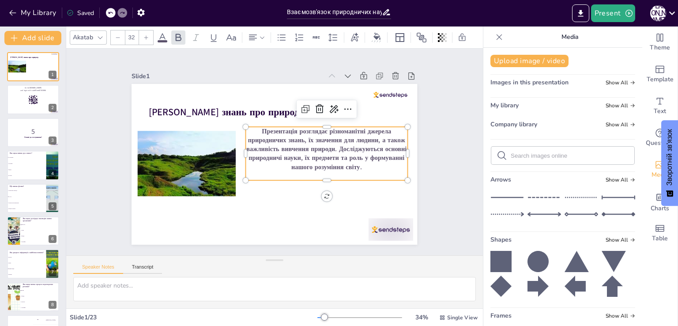
click at [168, 39] on div "Akatab 32" at bounding box center [273, 37] width 407 height 15
click at [161, 40] on span at bounding box center [163, 41] width 10 height 2
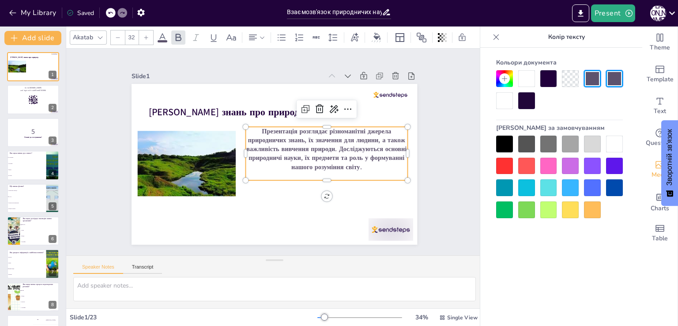
click at [503, 141] on div at bounding box center [504, 143] width 17 height 17
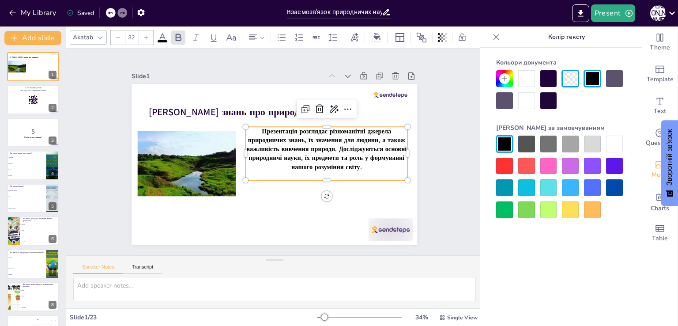
click at [442, 123] on div "Slide 1 Джерела знань про природу Презентація розглядає різноманітні джерела пр…" at bounding box center [274, 152] width 416 height 206
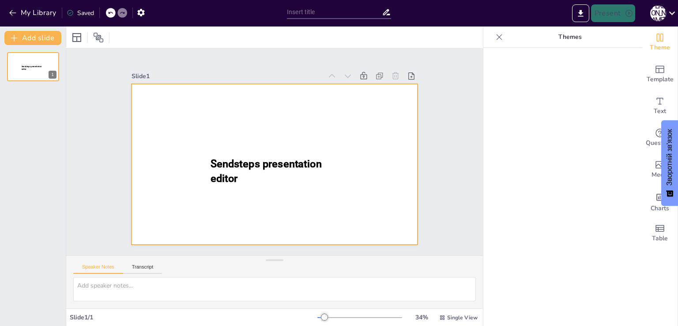
type input "New Sendsteps"
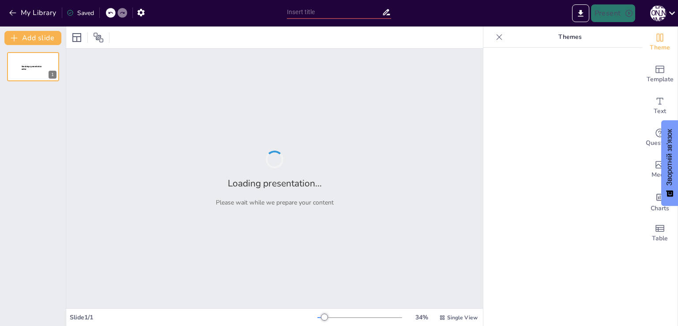
type input "Тестування знань з теми 'Атмосфера': Основи та властивості повітря"
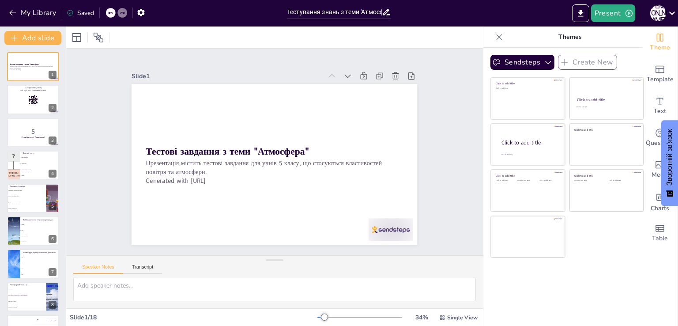
checkbox input "true"
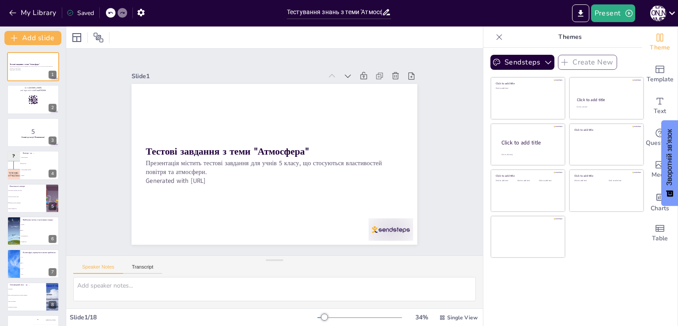
checkbox input "true"
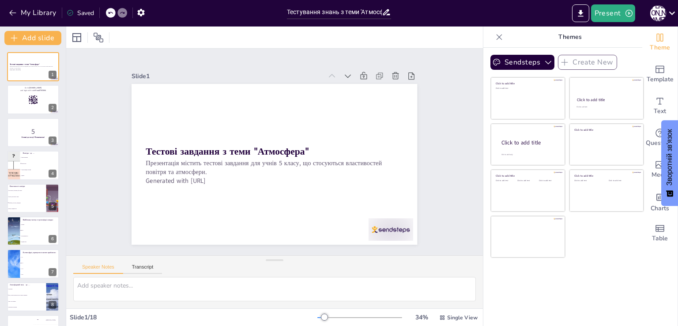
checkbox input "true"
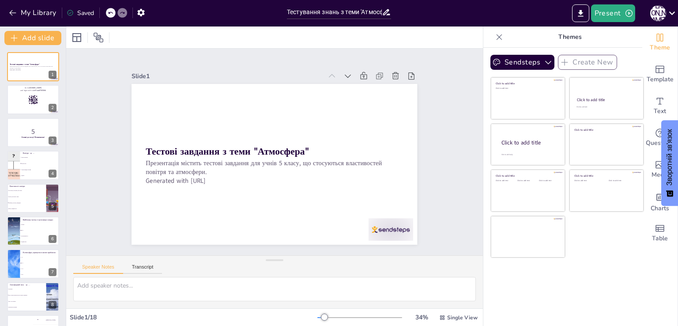
checkbox input "true"
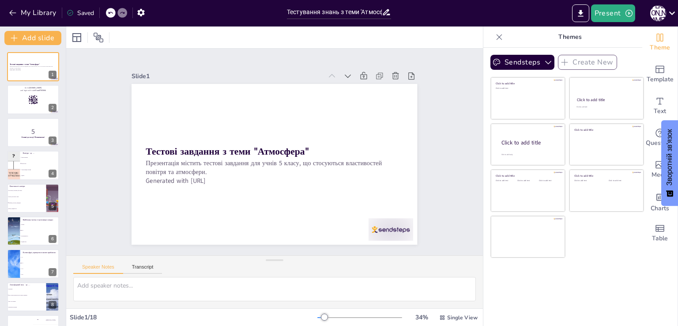
checkbox input "true"
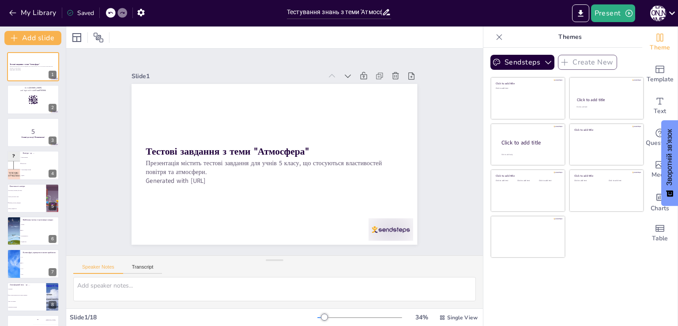
checkbox input "true"
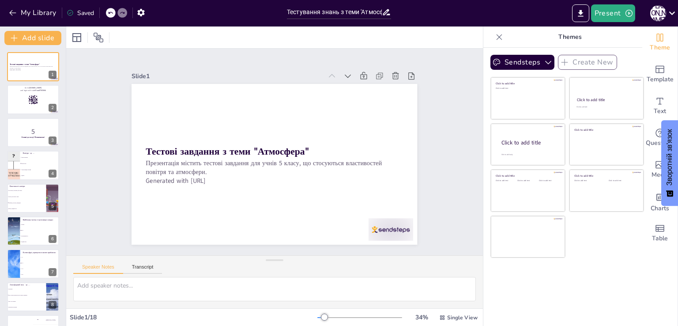
checkbox input "true"
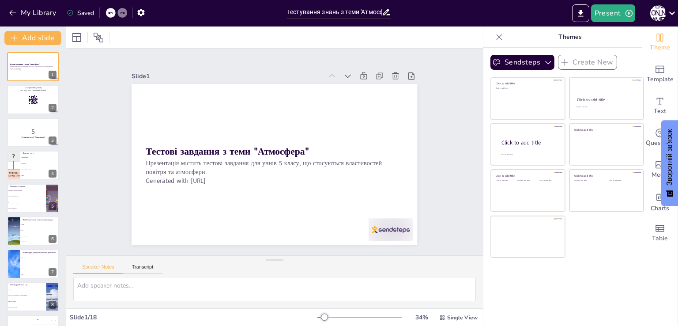
checkbox input "true"
click at [611, 18] on button "Present" at bounding box center [613, 13] width 44 height 18
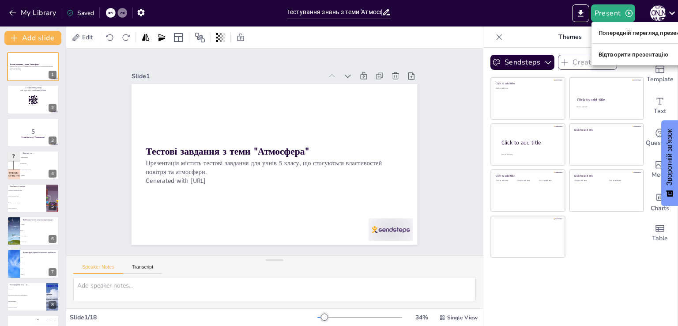
click at [619, 33] on font "Попередній перегляд презентації" at bounding box center [645, 33] width 94 height 7
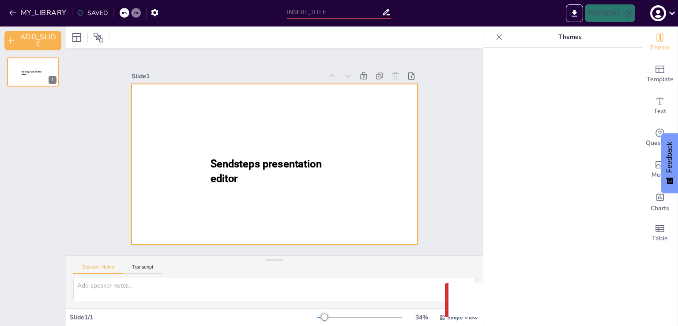
type input "Взаємозв'язок природничих наук та їх роль у житті людини"
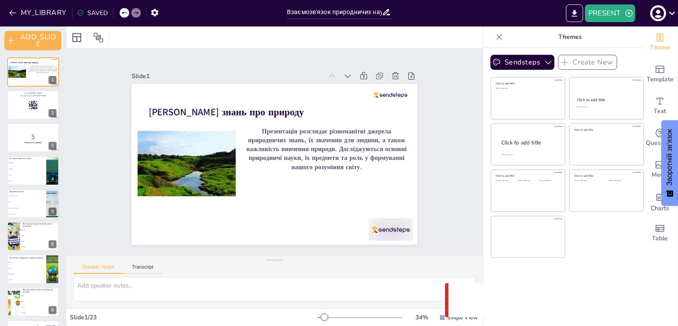
checkbox input "true"
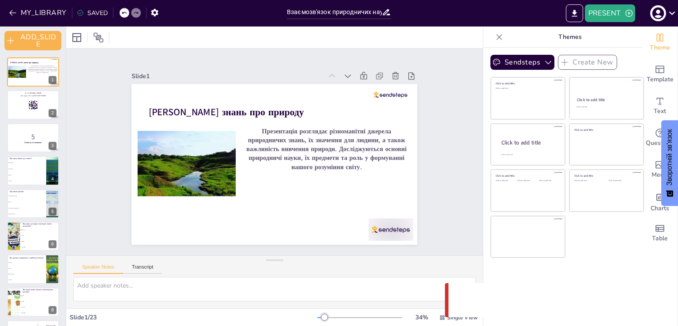
checkbox input "true"
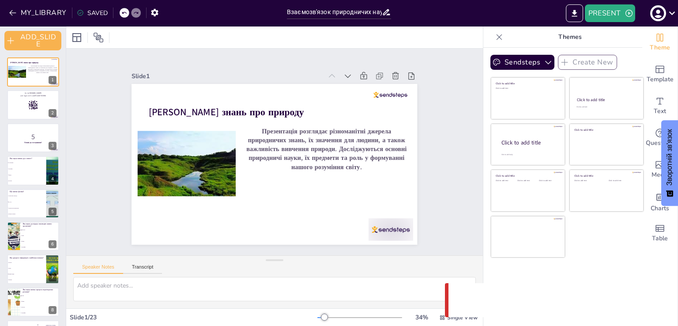
checkbox input "true"
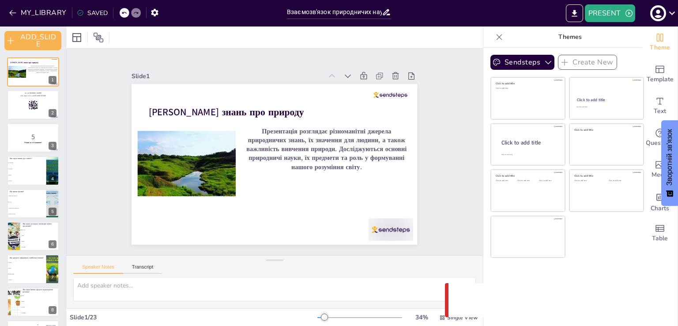
checkbox input "true"
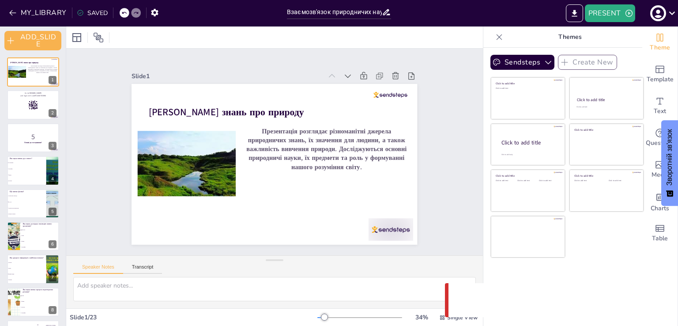
checkbox input "true"
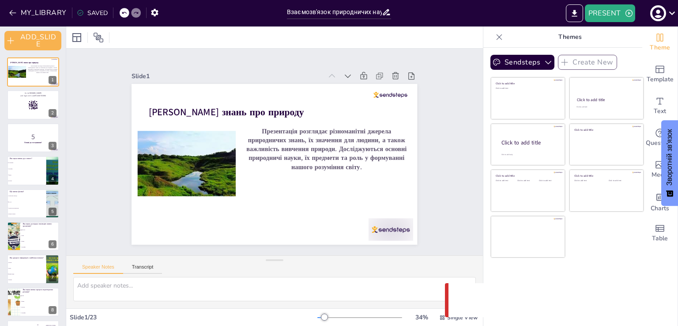
checkbox input "true"
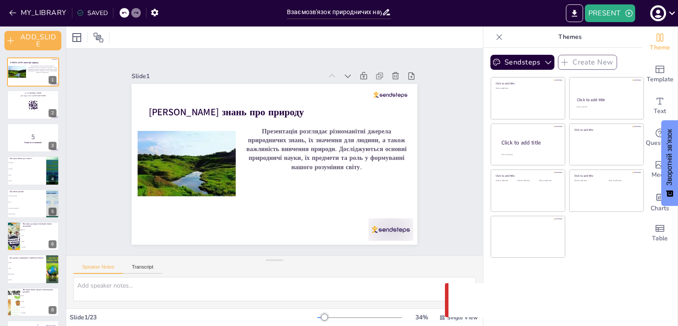
checkbox input "true"
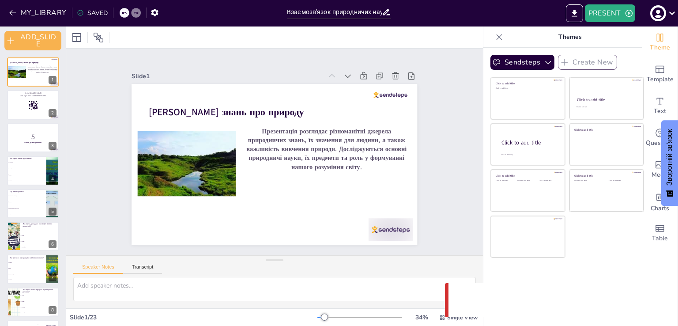
checkbox input "true"
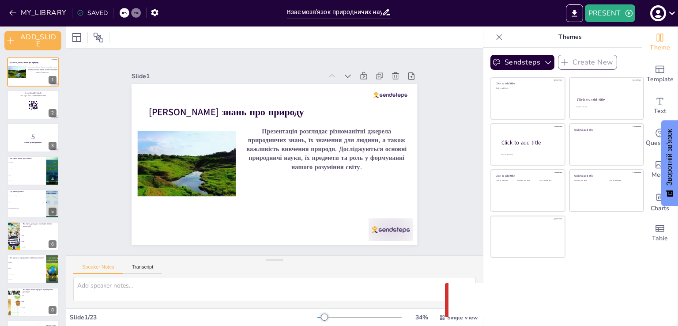
checkbox input "true"
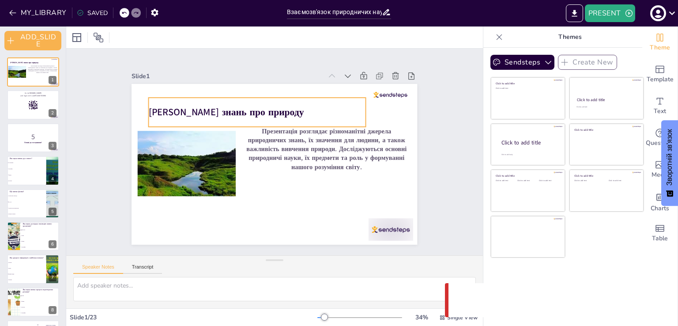
checkbox input "true"
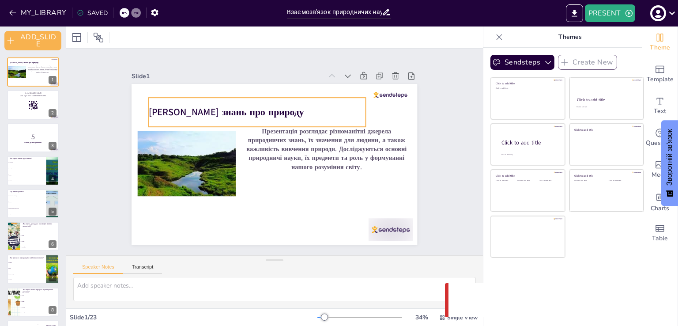
checkbox input "true"
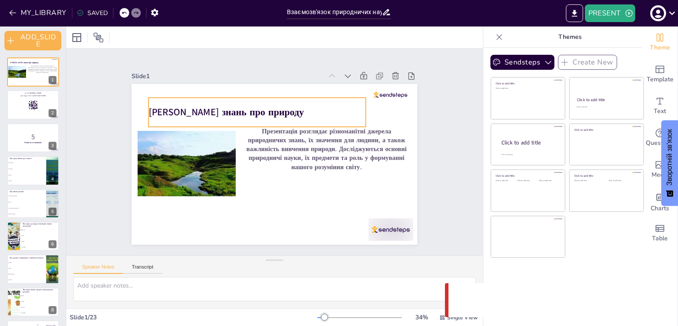
checkbox input "true"
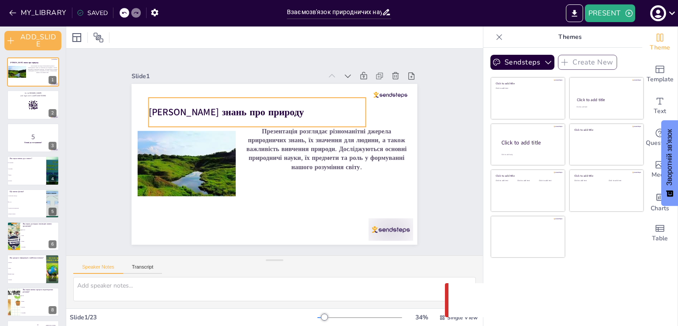
checkbox input "true"
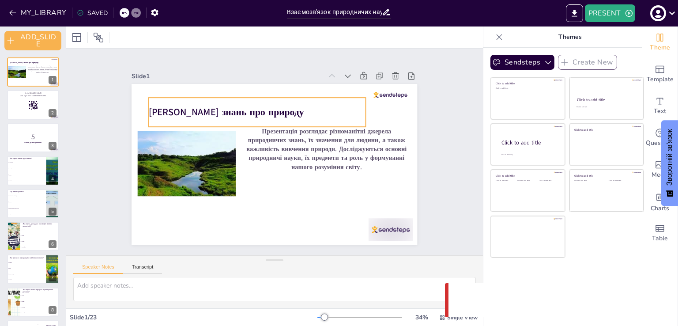
checkbox input "true"
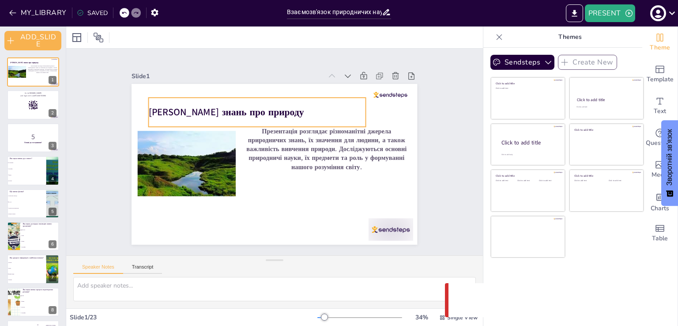
checkbox input "true"
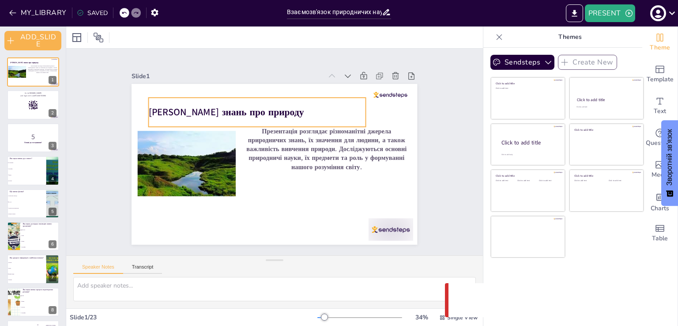
checkbox input "true"
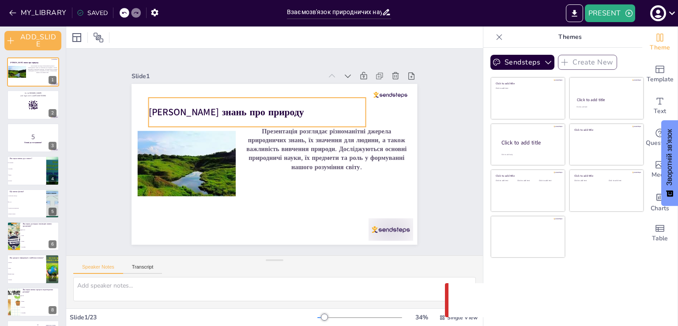
checkbox input "true"
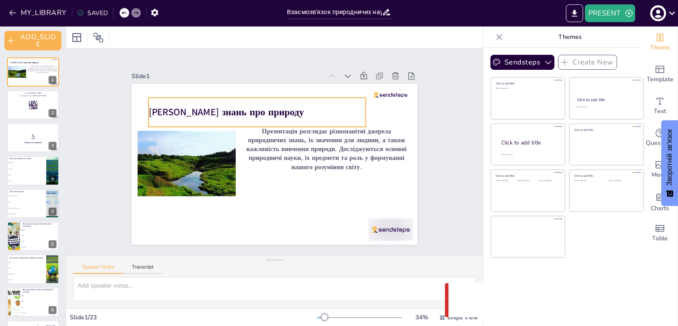
checkbox input "true"
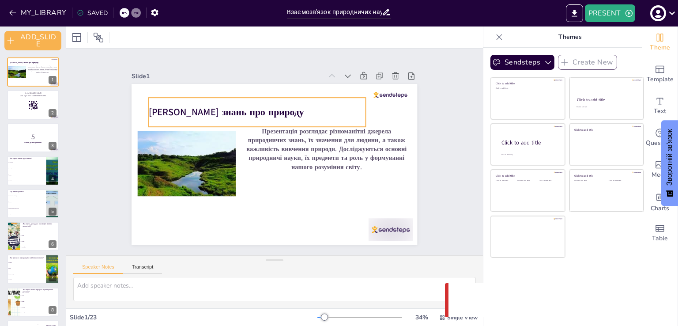
checkbox input "true"
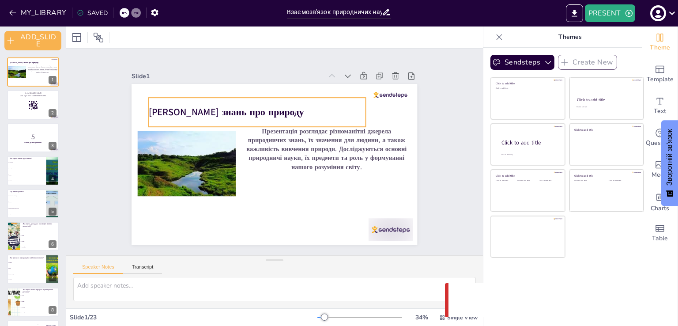
checkbox input "true"
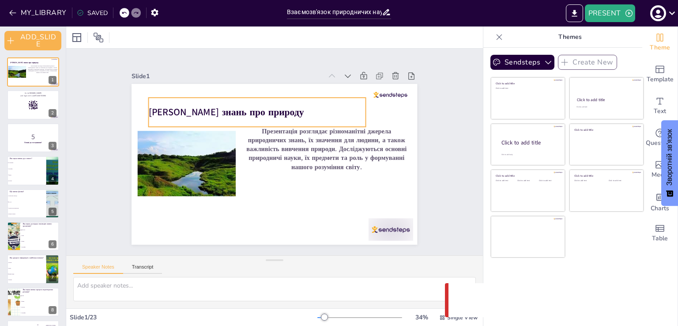
checkbox input "true"
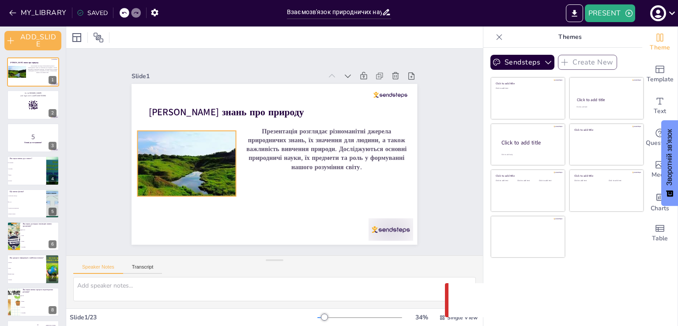
checkbox input "true"
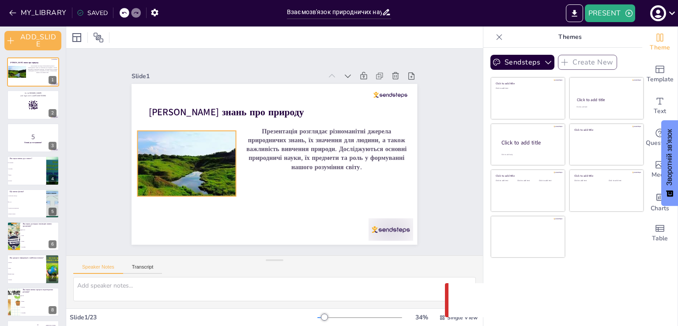
checkbox input "true"
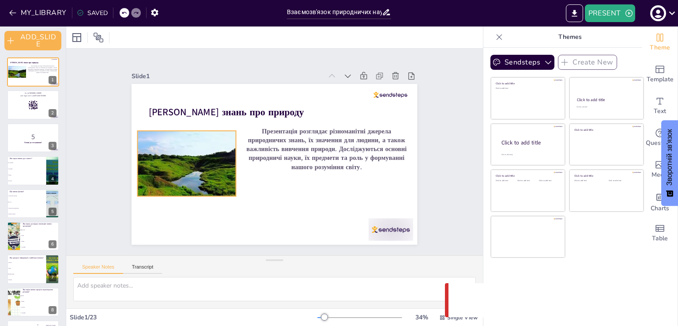
checkbox input "true"
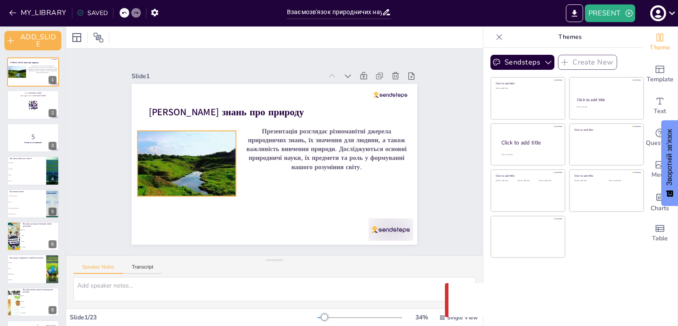
checkbox input "true"
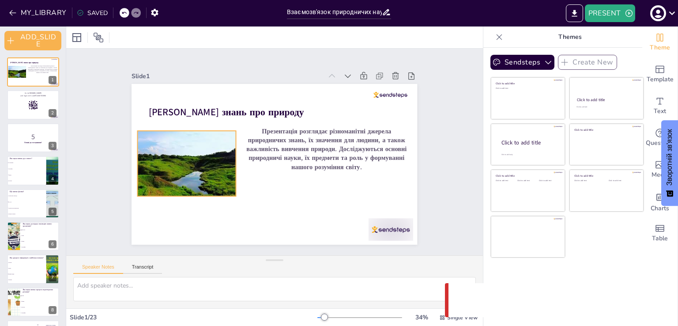
checkbox input "true"
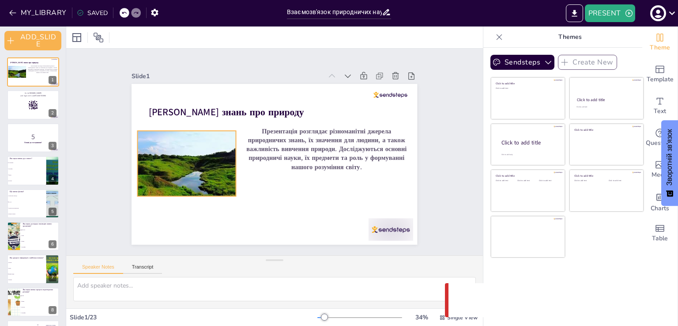
checkbox input "true"
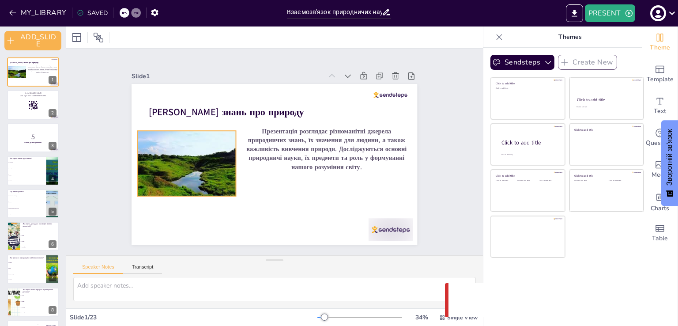
checkbox input "true"
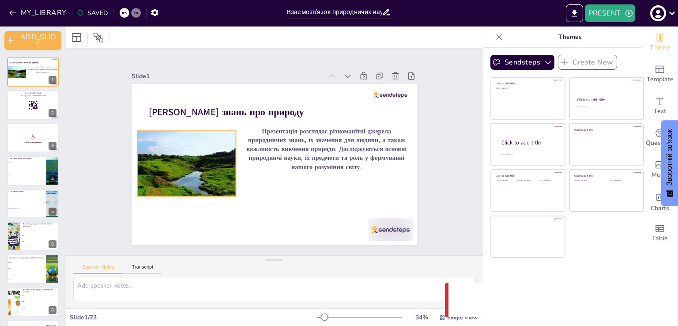
checkbox input "true"
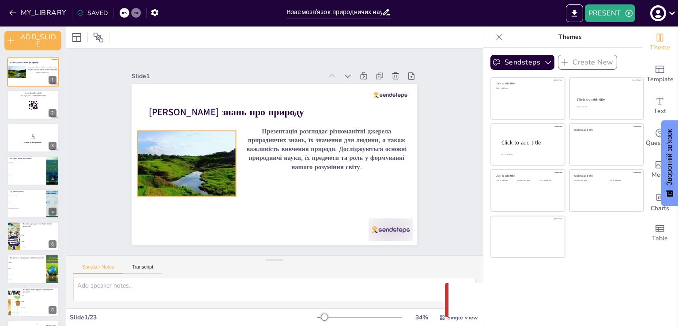
checkbox input "true"
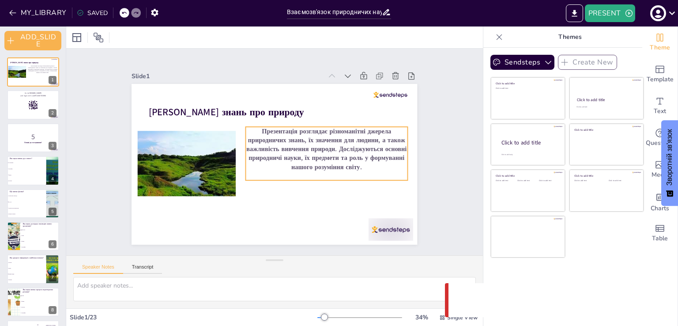
checkbox input "true"
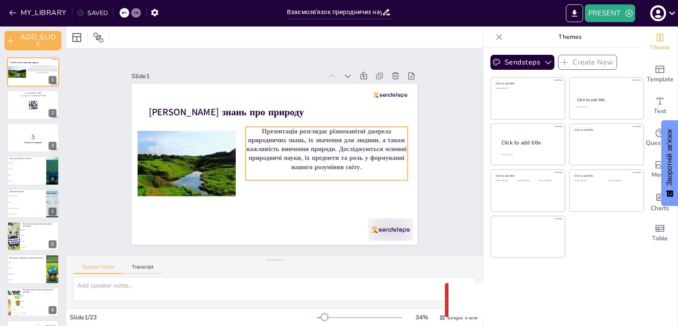
checkbox input "true"
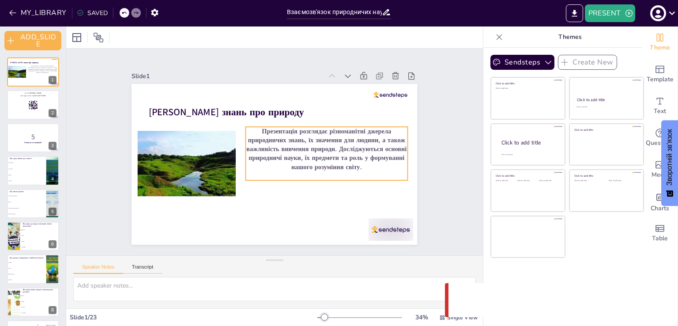
checkbox input "true"
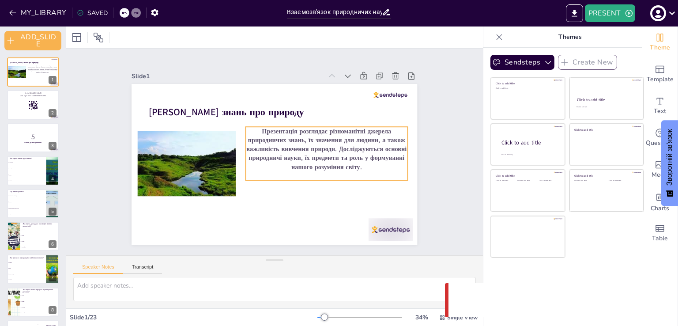
checkbox input "true"
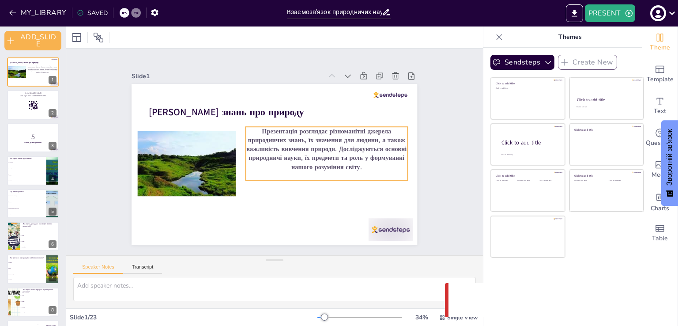
checkbox input "true"
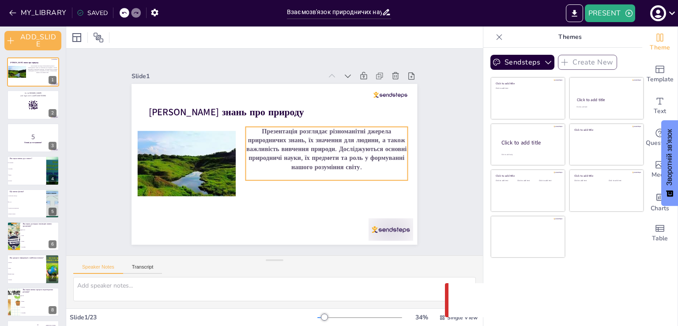
checkbox input "true"
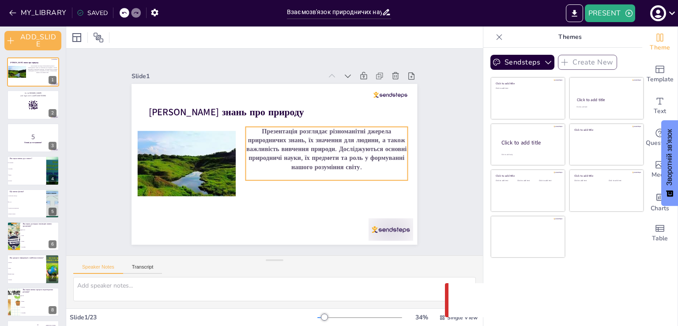
checkbox input "true"
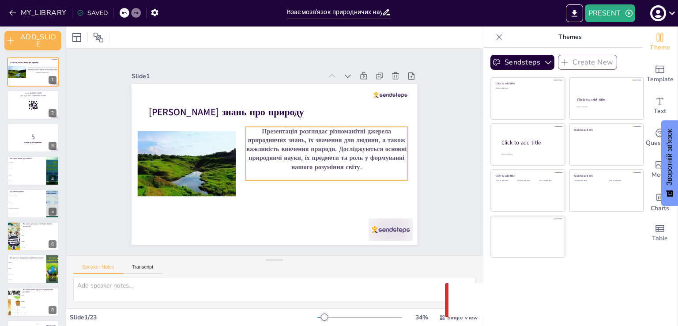
checkbox input "true"
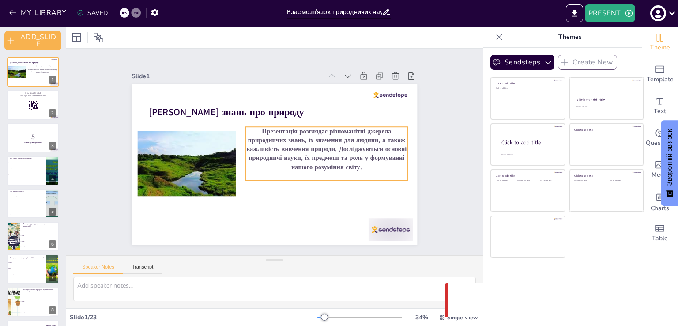
checkbox input "true"
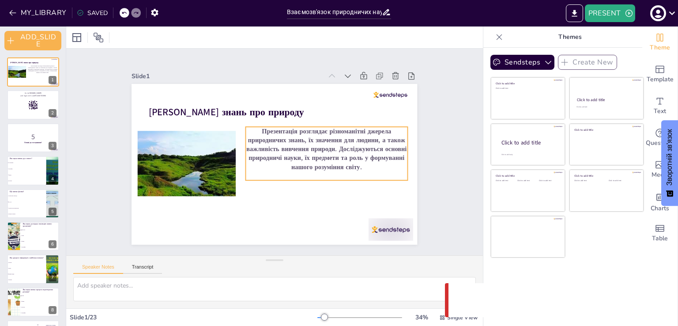
checkbox input "true"
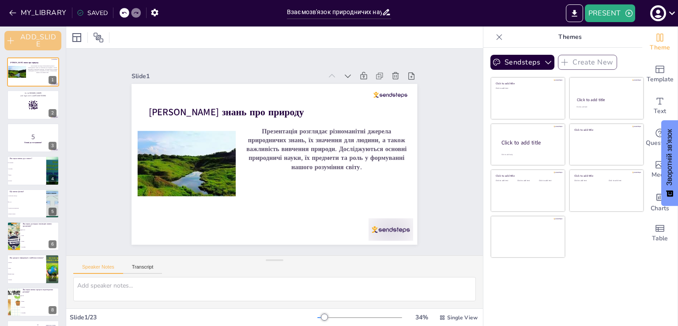
click at [30, 34] on button "ADD_SLIDE" at bounding box center [32, 40] width 57 height 19
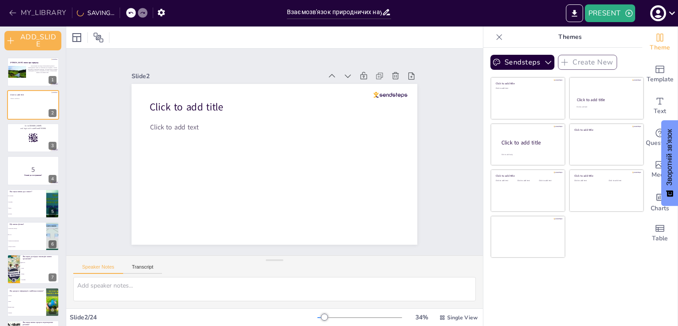
click at [9, 10] on icon "button" at bounding box center [12, 12] width 9 height 9
